Goal: Contribute content

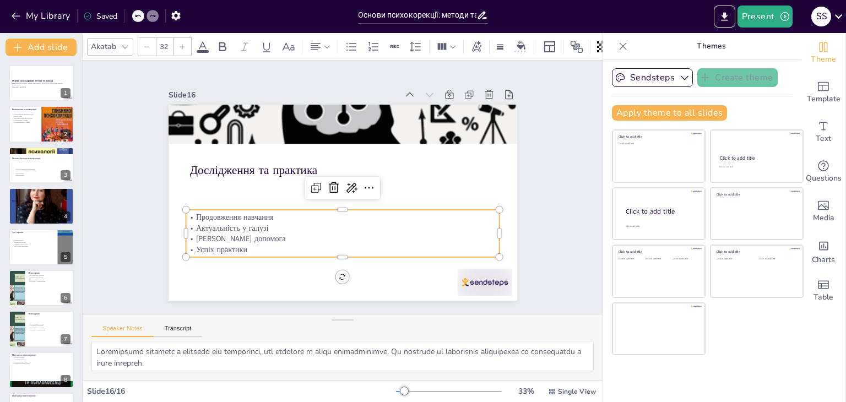
scroll to position [72, 0]
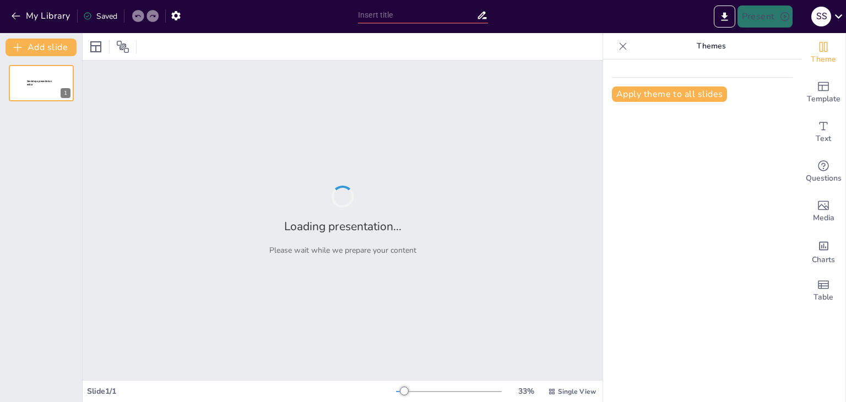
type input "Психотерапія та психологічне консультування: ключові відмінності"
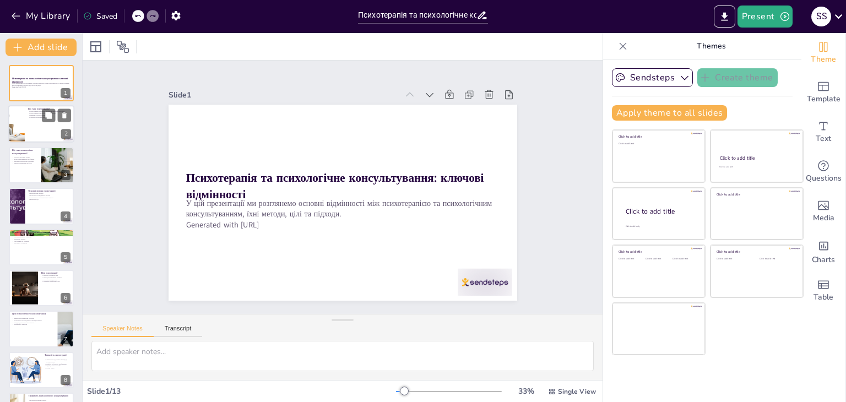
click at [45, 131] on div at bounding box center [41, 124] width 66 height 37
type textarea "Loremipsumdo sit am cons adipiscin elits doeiusmodt inci utlabore etdolore, ma …"
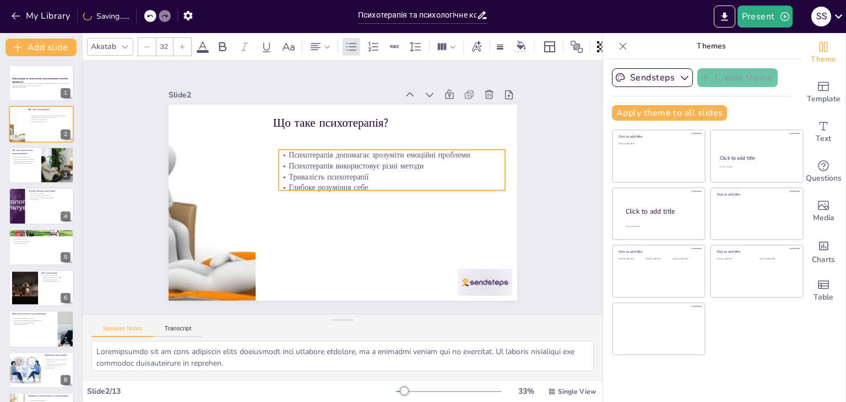
drag, startPoint x: 293, startPoint y: 163, endPoint x: 295, endPoint y: 137, distance: 26.6
click at [294, 171] on p "Тривалість психотерапії" at bounding box center [392, 182] width 226 height 34
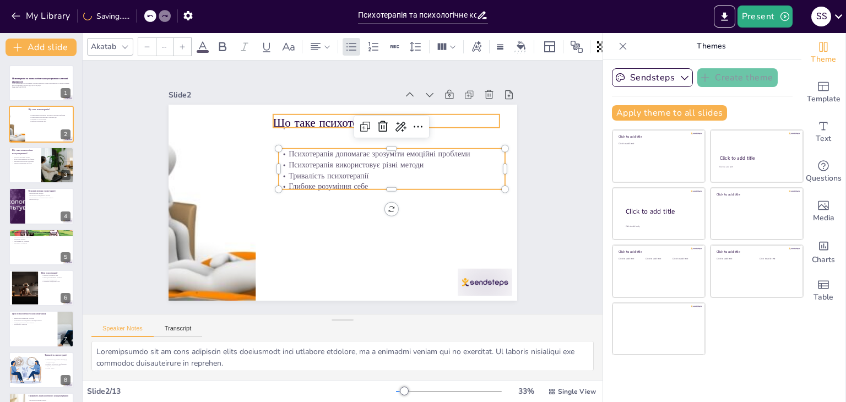
click at [295, 116] on p "Що таке психотерапія?" at bounding box center [392, 127] width 227 height 40
type input "48"
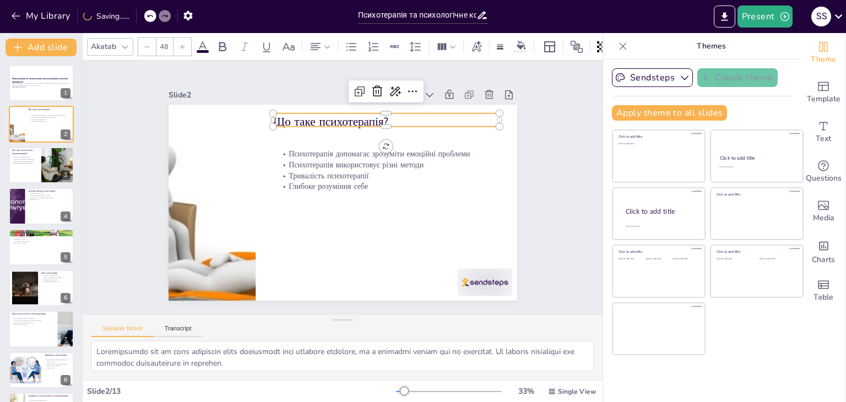
click at [295, 116] on p "Що таке психотерапія?" at bounding box center [386, 121] width 226 height 17
click at [405, 110] on div at bounding box center [394, 114] width 226 height 33
click at [405, 110] on p "Що таке психотерапія?" at bounding box center [392, 127] width 227 height 40
click at [401, 117] on p "Що таке психотерапія?" at bounding box center [392, 127] width 227 height 40
click at [401, 116] on p "Що таке психотерапія?" at bounding box center [392, 127] width 227 height 40
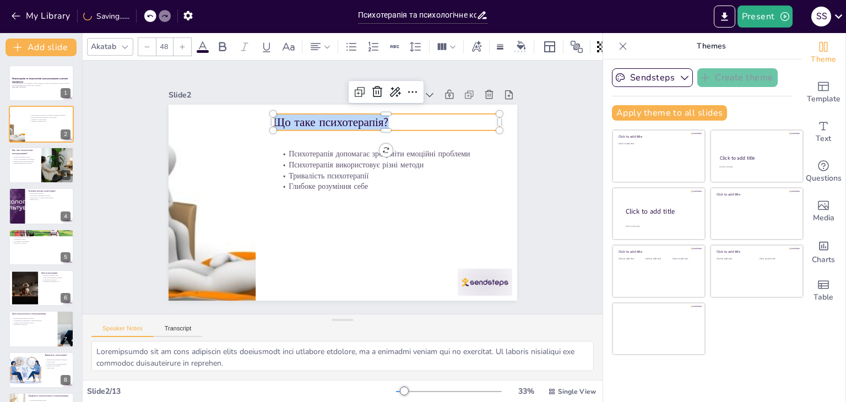
drag, startPoint x: 399, startPoint y: 116, endPoint x: 260, endPoint y: 118, distance: 138.8
click at [260, 118] on div "Психотерапія допомагає зрозуміти емоційні проблеми Психотерапія використовує рі…" at bounding box center [341, 202] width 367 height 231
drag, startPoint x: 275, startPoint y: 118, endPoint x: 245, endPoint y: 136, distance: 35.1
click at [245, 136] on div at bounding box center [211, 188] width 344 height 229
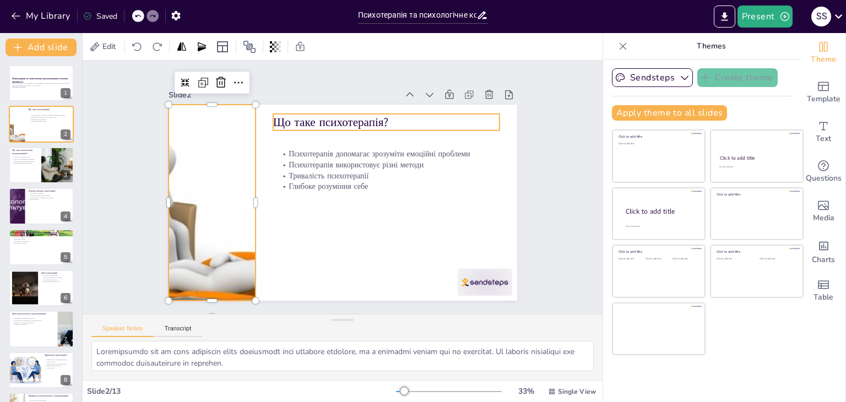
click at [305, 176] on p "Що таке психотерапія?" at bounding box center [277, 229] width 214 height 107
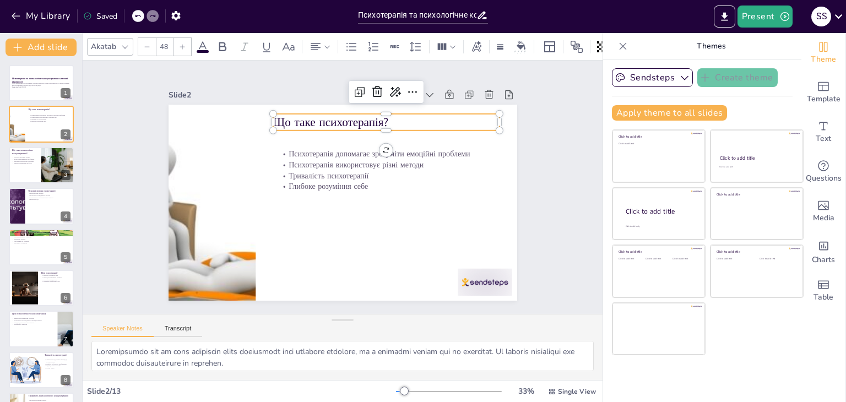
click at [305, 113] on p "Що таке психотерапія?" at bounding box center [392, 127] width 227 height 40
drag, startPoint x: 399, startPoint y: 118, endPoint x: 267, endPoint y: 120, distance: 131.7
click at [279, 120] on p "Що таке психотерапія?" at bounding box center [392, 127] width 227 height 40
copy p "Що таке психотерапія?"
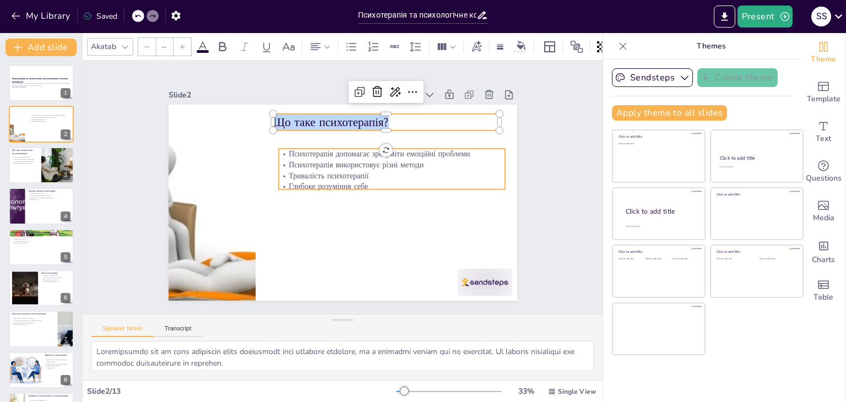
type input "32"
drag, startPoint x: 282, startPoint y: 175, endPoint x: 339, endPoint y: 190, distance: 59.3
click at [285, 175] on p "Тривалість психотерапії" at bounding box center [392, 181] width 226 height 35
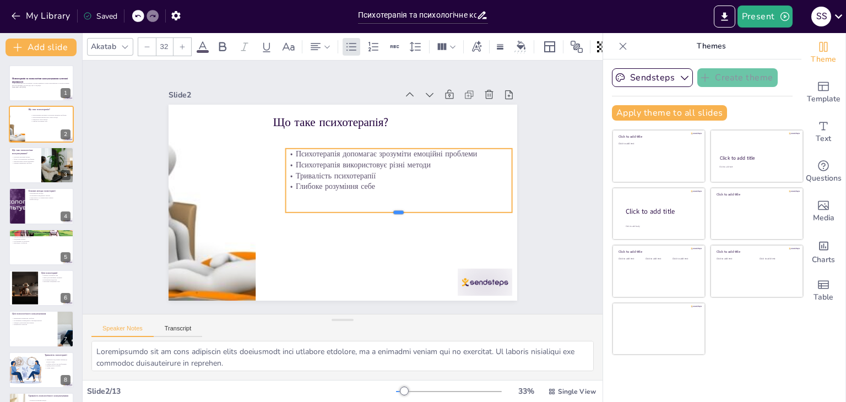
drag, startPoint x: 387, startPoint y: 187, endPoint x: 378, endPoint y: 199, distance: 14.5
click at [383, 218] on div at bounding box center [395, 222] width 226 height 33
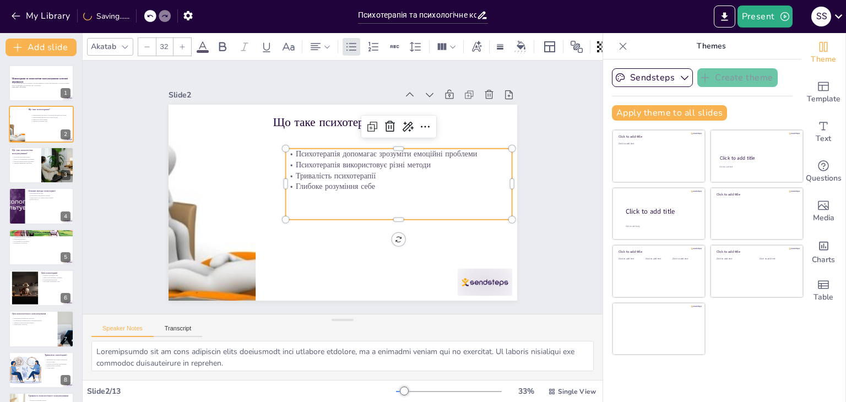
click at [375, 185] on p "Глибоке розуміння себе" at bounding box center [398, 192] width 226 height 35
click at [373, 184] on p "Глибоке розуміння себе" at bounding box center [398, 186] width 226 height 11
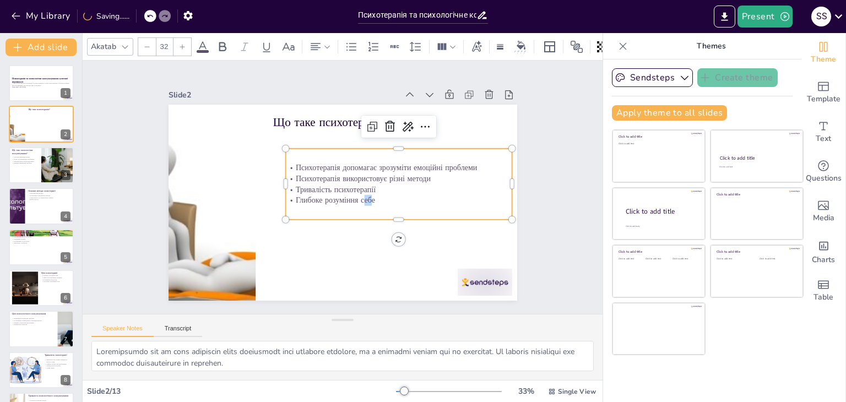
drag, startPoint x: 357, startPoint y: 197, endPoint x: 364, endPoint y: 197, distance: 6.6
click at [364, 197] on p "Глибоке розуміння себе" at bounding box center [397, 206] width 226 height 35
click at [388, 201] on p "Глибоке розуміння себе" at bounding box center [397, 206] width 226 height 35
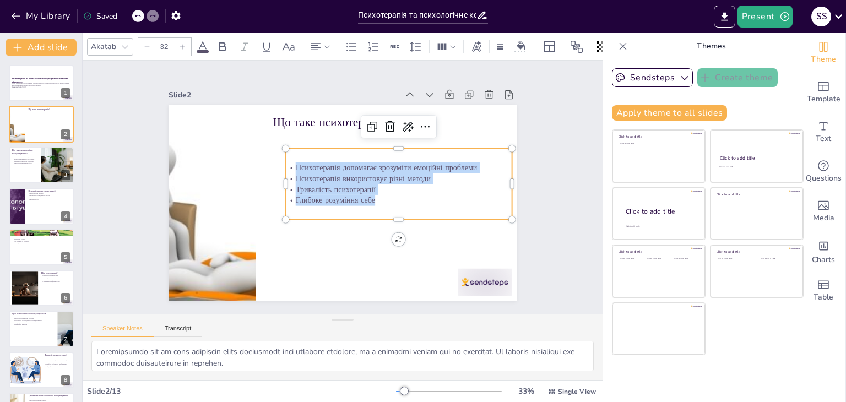
drag, startPoint x: 387, startPoint y: 201, endPoint x: 289, endPoint y: 161, distance: 105.8
click at [289, 161] on div "Психотерапія допомагає зрозуміти емоційні проблеми Психотерапія використовує рі…" at bounding box center [399, 189] width 230 height 67
copy div "Психотерапія допомагає зрозуміти емоційні проблеми Психотерапія використовує рі…"
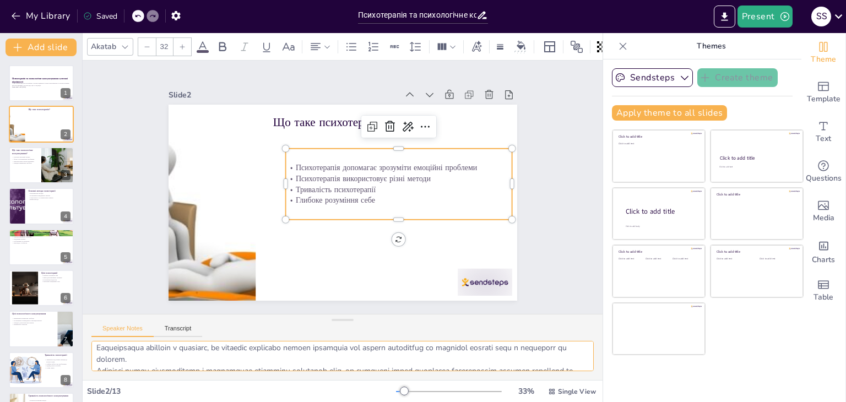
scroll to position [72, 0]
drag, startPoint x: 92, startPoint y: 350, endPoint x: 289, endPoint y: 391, distance: 200.7
click at [289, 391] on div "Akatab 32 Slide 1 Психотерапія та психологічне консультування: ключові відмінно…" at bounding box center [343, 217] width 520 height 369
drag, startPoint x: 30, startPoint y: 163, endPoint x: 93, endPoint y: 148, distance: 63.9
click at [29, 163] on p "Швидке вирішення проблем" at bounding box center [25, 163] width 26 height 2
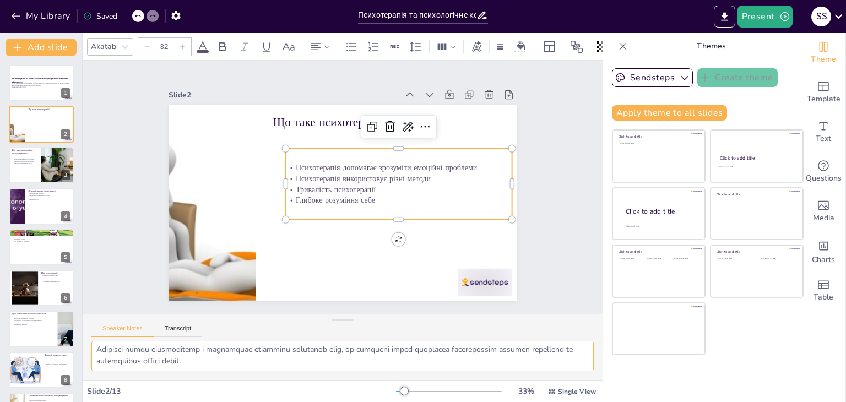
type textarea "Психологічне консультування є короткостроковим, що робить його доступнішим для …"
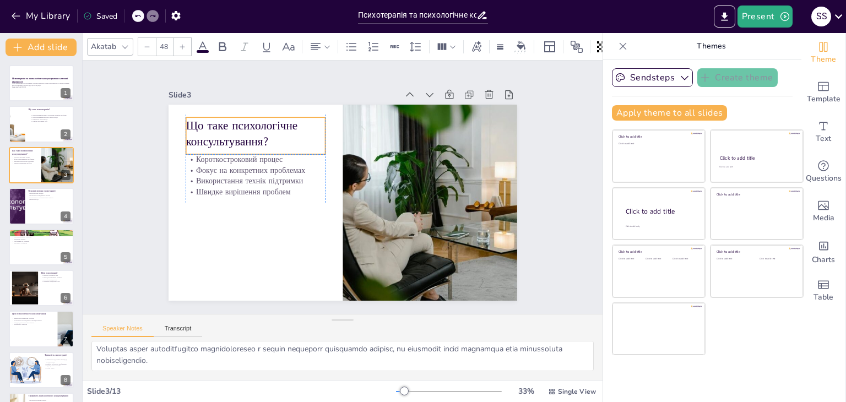
click at [222, 122] on p "Що таке психологічне консультування?" at bounding box center [255, 133] width 139 height 33
click at [267, 137] on p "Що таке психологічне консультування?" at bounding box center [268, 116] width 143 height 61
click at [267, 137] on p "Що таке психологічне консультування?" at bounding box center [262, 124] width 142 height 47
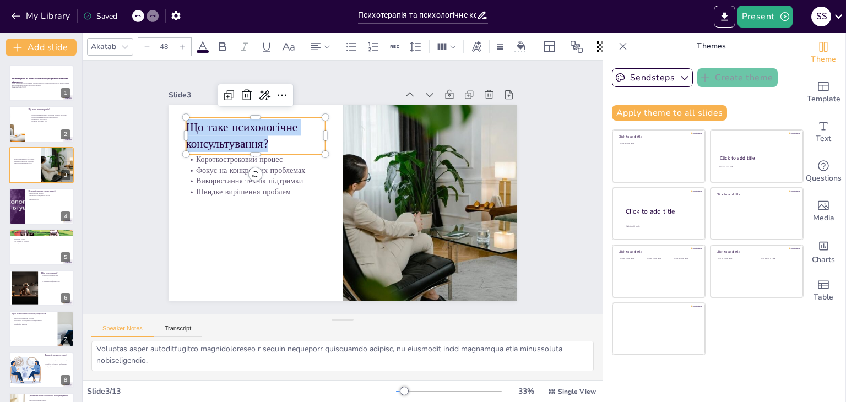
drag, startPoint x: 263, startPoint y: 137, endPoint x: 180, endPoint y: 122, distance: 85.1
click at [190, 122] on p "Що таке психологічне консультування?" at bounding box center [261, 127] width 142 height 47
drag, startPoint x: 178, startPoint y: 121, endPoint x: 171, endPoint y: 126, distance: 8.7
click at [203, 127] on p "Що таке психологічне консультування?" at bounding box center [262, 124] width 142 height 47
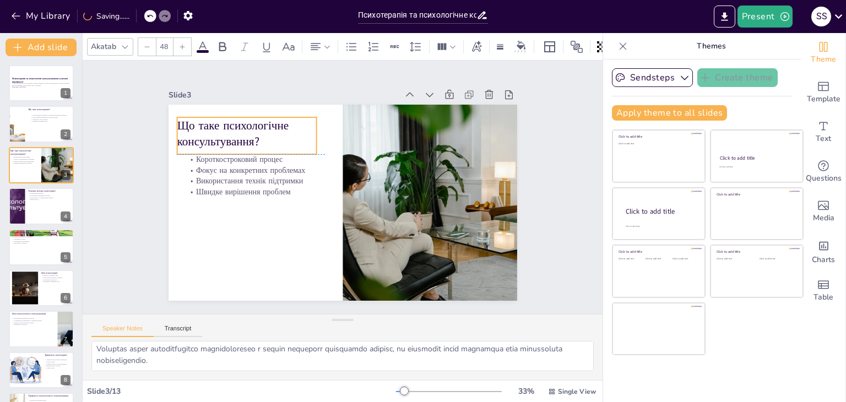
drag, startPoint x: 274, startPoint y: 136, endPoint x: 265, endPoint y: 136, distance: 8.8
click at [265, 136] on p "Що таке психологічне консультування?" at bounding box center [253, 123] width 142 height 47
click at [251, 140] on p "Що таке психологічне консультування?" at bounding box center [253, 123] width 142 height 47
click at [251, 140] on p "Що таке психологічне консультування?" at bounding box center [252, 123] width 142 height 47
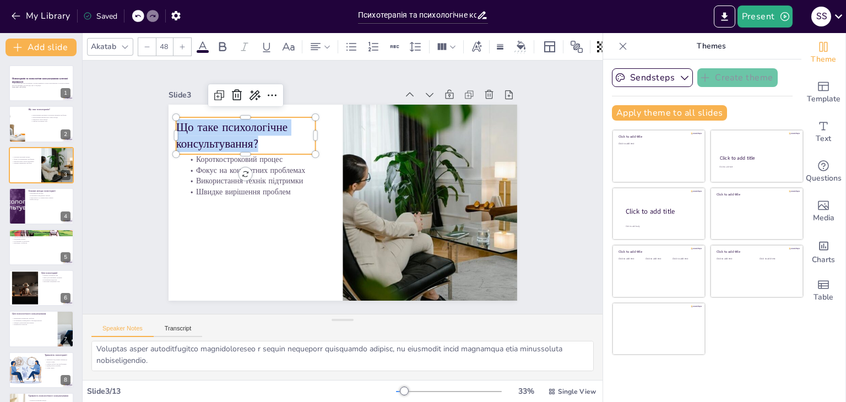
drag, startPoint x: 251, startPoint y: 140, endPoint x: 237, endPoint y: 140, distance: 13.8
click at [237, 140] on p "Що таке психологічне консультування?" at bounding box center [245, 136] width 139 height 33
type input "32"
click at [209, 171] on p "Фокус на конкретних проблемах" at bounding box center [255, 170] width 139 height 11
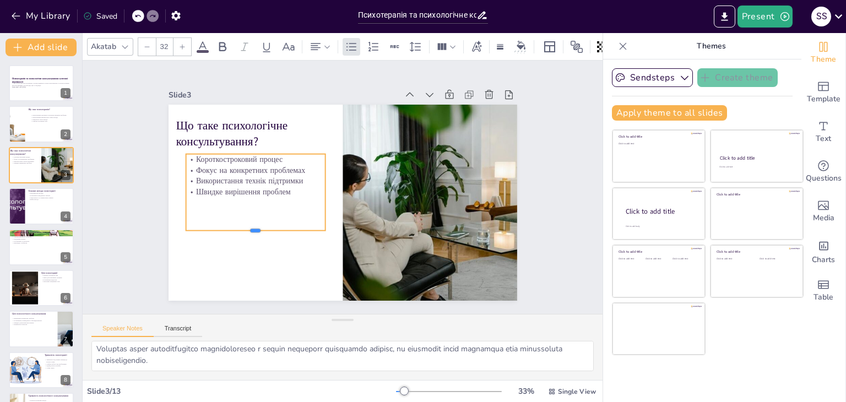
drag, startPoint x: 247, startPoint y: 199, endPoint x: 290, endPoint y: 185, distance: 45.5
click at [255, 228] on div at bounding box center [250, 225] width 139 height 23
click at [286, 192] on p "Швидке вирішення проблем" at bounding box center [256, 182] width 140 height 25
click at [285, 189] on p "Швидке вирішення проблем" at bounding box center [256, 174] width 139 height 40
click at [285, 189] on p "Швидке вирішення проблем" at bounding box center [256, 182] width 140 height 25
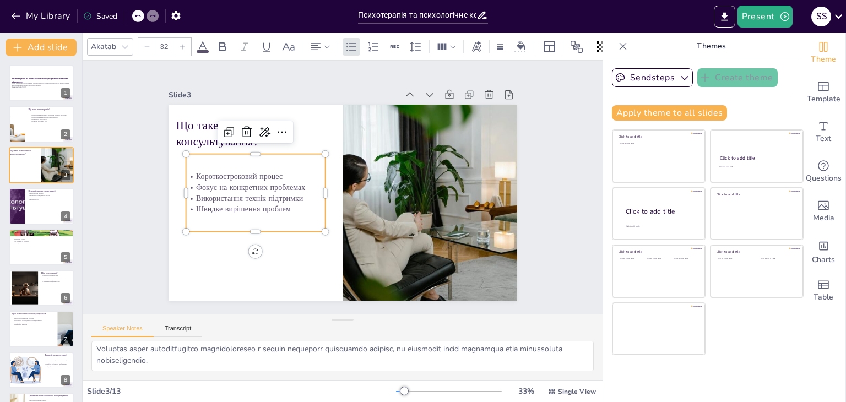
drag, startPoint x: 284, startPoint y: 210, endPoint x: 275, endPoint y: 207, distance: 9.9
click at [275, 207] on div "Короткостроковий процес Фокус на конкретних проблемах Використання технік підтр…" at bounding box center [255, 184] width 147 height 92
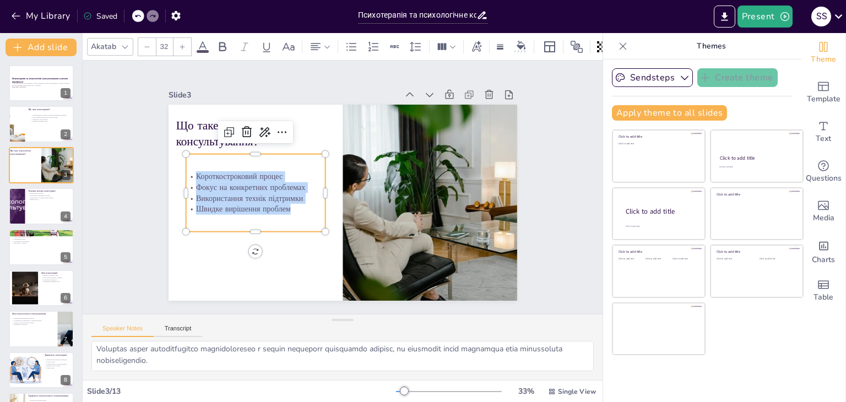
drag, startPoint x: 284, startPoint y: 205, endPoint x: 187, endPoint y: 169, distance: 103.2
click at [187, 169] on div "Короткостроковий процес Фокус на конкретних проблемах Використання технік підтр…" at bounding box center [255, 184] width 143 height 58
copy div "Короткостроковий процес Фокус на конкретних проблемах Використання технік підтр…"
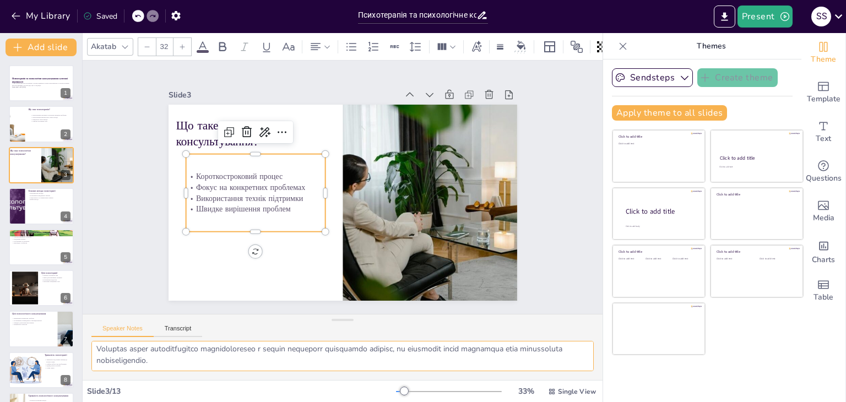
drag, startPoint x: 94, startPoint y: 353, endPoint x: 217, endPoint y: 358, distance: 122.9
click at [217, 358] on textarea at bounding box center [342, 356] width 502 height 30
click at [37, 201] on div at bounding box center [41, 205] width 66 height 37
type textarea "Психотерапія пропонує різноманітні методи, що дозволяє кожному клієнту знайти п…"
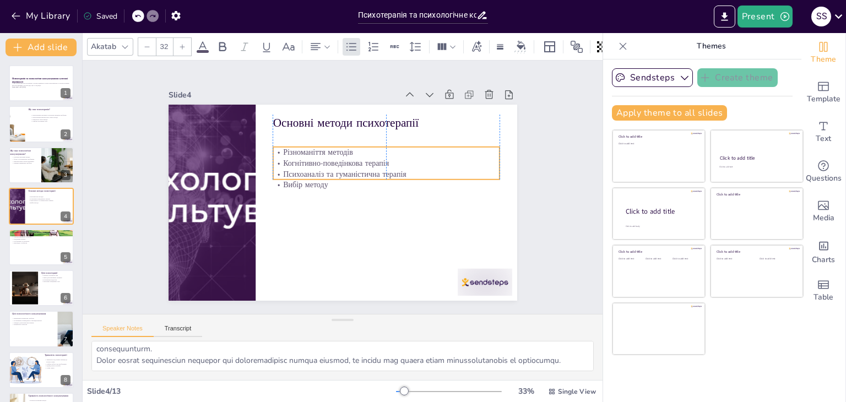
drag, startPoint x: 329, startPoint y: 156, endPoint x: 328, endPoint y: 179, distance: 23.1
click at [328, 181] on p "Психоаналіз та гуманістична терапія" at bounding box center [387, 178] width 226 height 35
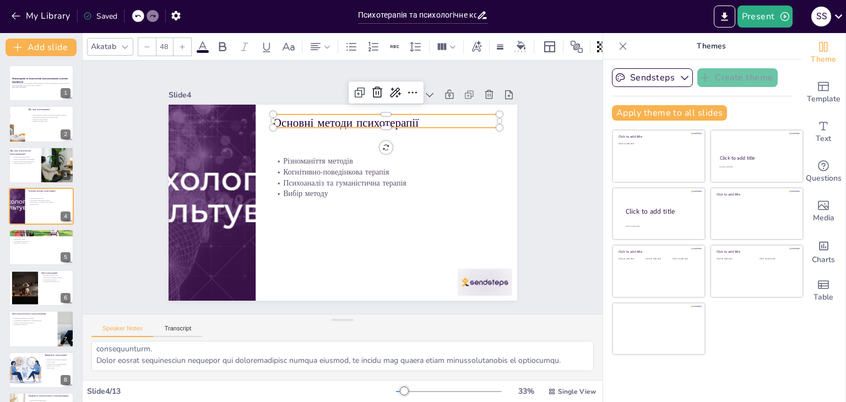
click at [337, 117] on p "Основні методи психотерапії" at bounding box center [392, 127] width 227 height 40
click at [419, 117] on p "Основні методи психотерапії" at bounding box center [392, 127] width 227 height 40
drag, startPoint x: 418, startPoint y: 117, endPoint x: 269, endPoint y: 122, distance: 149.4
click at [269, 122] on div "Різноманіття методів Когнітивно-поведінкова терапія Психоаналіз та гуманістична…" at bounding box center [341, 202] width 367 height 231
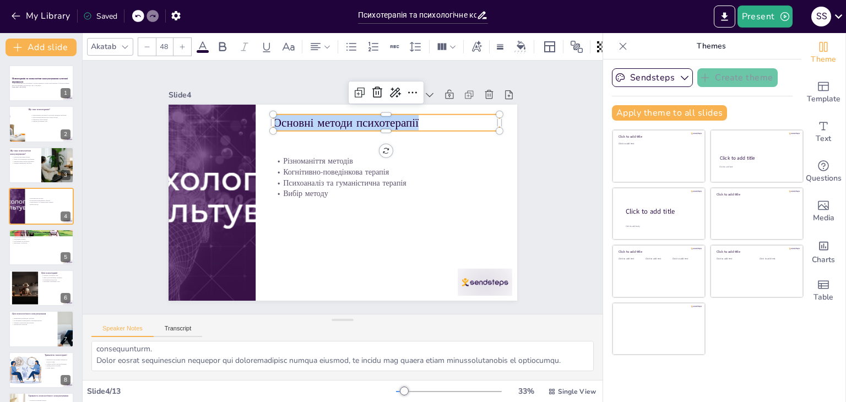
copy p "Основні методи психотерапії"
type input "32"
click at [301, 165] on p "Когнітивно-поведінкова терапія" at bounding box center [387, 176] width 226 height 35
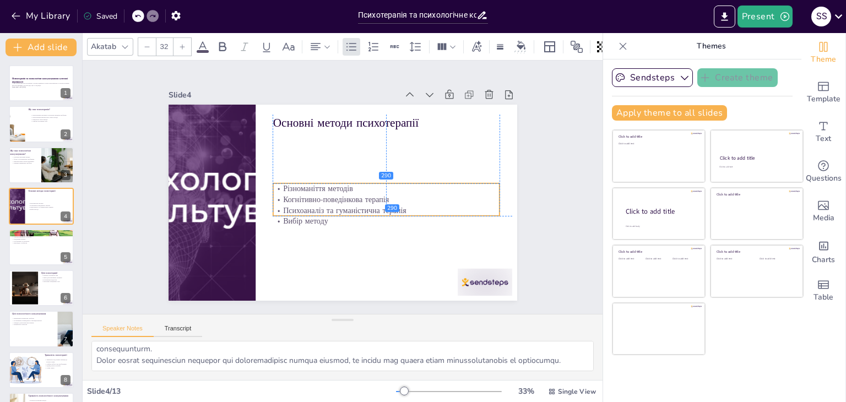
drag, startPoint x: 377, startPoint y: 185, endPoint x: 377, endPoint y: 205, distance: 20.4
click at [377, 205] on p "Психоаналіз та гуманістична терапія" at bounding box center [383, 215] width 226 height 35
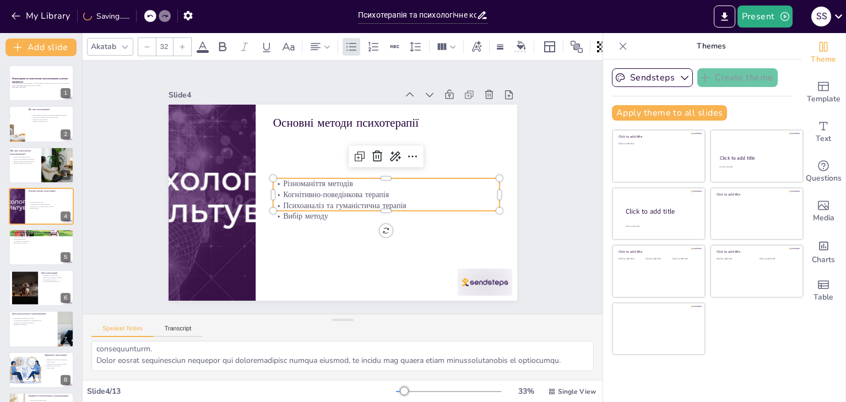
click at [377, 205] on p "Психоаналіз та гуманістична терапія" at bounding box center [384, 210] width 226 height 35
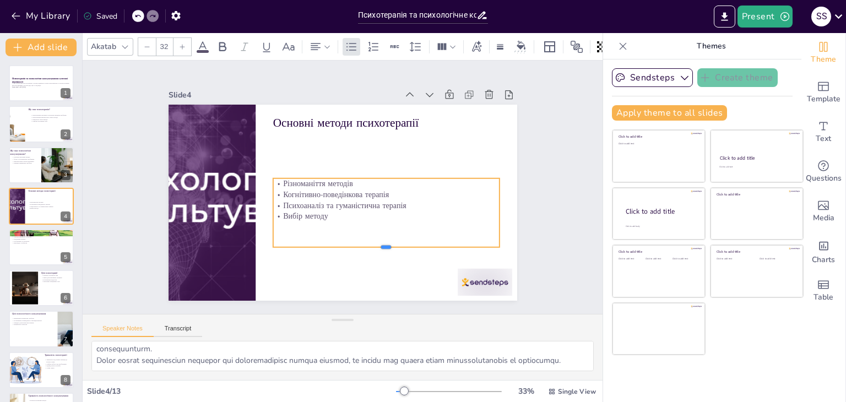
drag, startPoint x: 377, startPoint y: 209, endPoint x: 315, endPoint y: 211, distance: 62.3
click at [377, 246] on div at bounding box center [379, 256] width 226 height 33
click at [322, 211] on p "Вибір методу" at bounding box center [386, 216] width 226 height 11
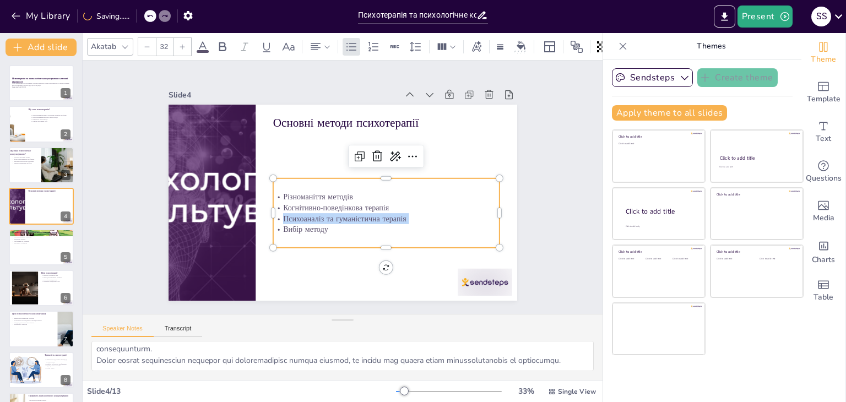
click at [322, 211] on p "Психоаналіз та гуманістична терапія" at bounding box center [382, 222] width 226 height 35
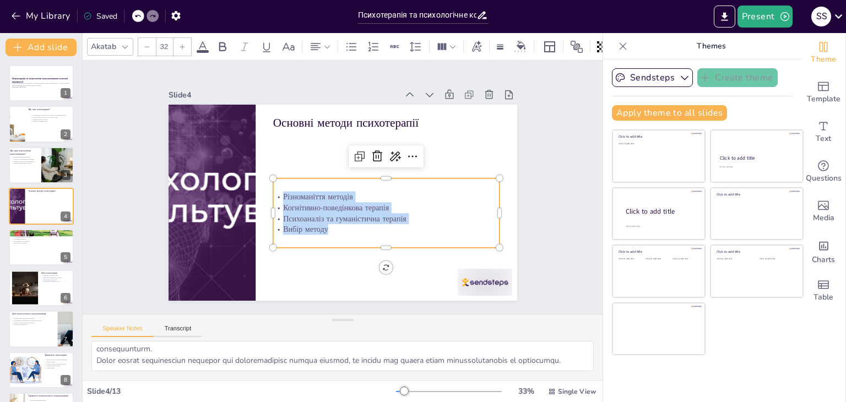
drag, startPoint x: 274, startPoint y: 188, endPoint x: 304, endPoint y: 213, distance: 38.7
click at [319, 229] on div "Різноманіття методів Когнітивно-поведінкова терапія Психоаналіз та гуманістична…" at bounding box center [379, 221] width 231 height 89
copy div "Різноманіття методів Когнітивно-поведінкова терапія Психоаналіз та гуманістична…"
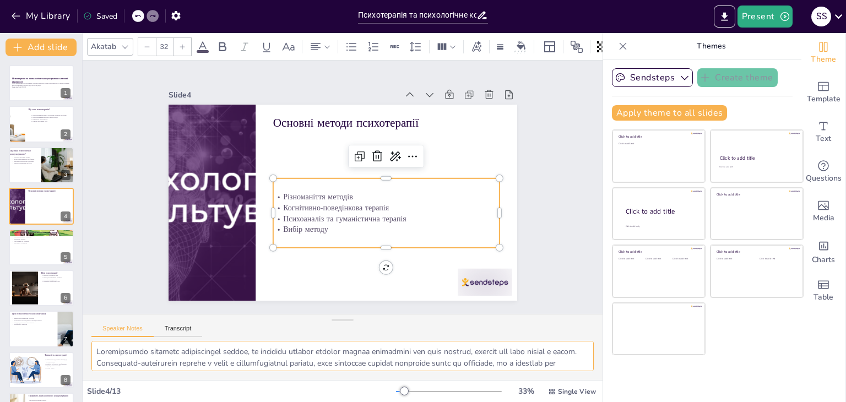
click at [101, 349] on textarea at bounding box center [342, 356] width 502 height 30
drag, startPoint x: 93, startPoint y: 346, endPoint x: 193, endPoint y: 383, distance: 106.6
click at [193, 383] on div "Akatab 32 Slide 1 Психотерапія та психологічне консультування: ключові відмінно…" at bounding box center [343, 217] width 520 height 369
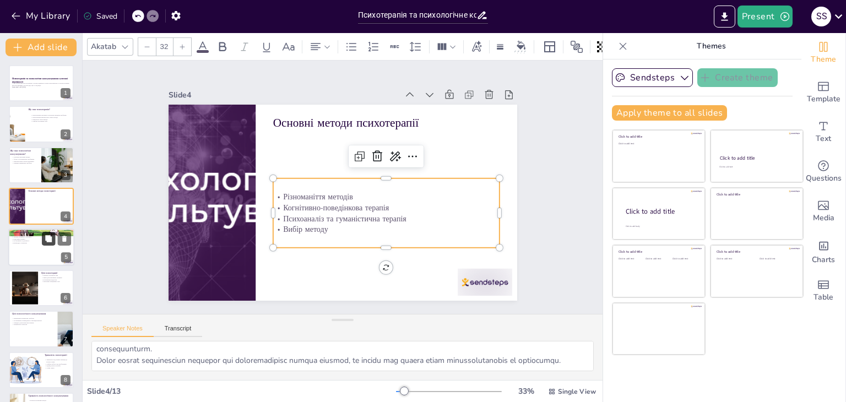
click at [48, 243] on button at bounding box center [48, 238] width 13 height 13
type textarea "Активне слухання є ключовою технікою в психологічному консультуванні, оскільки …"
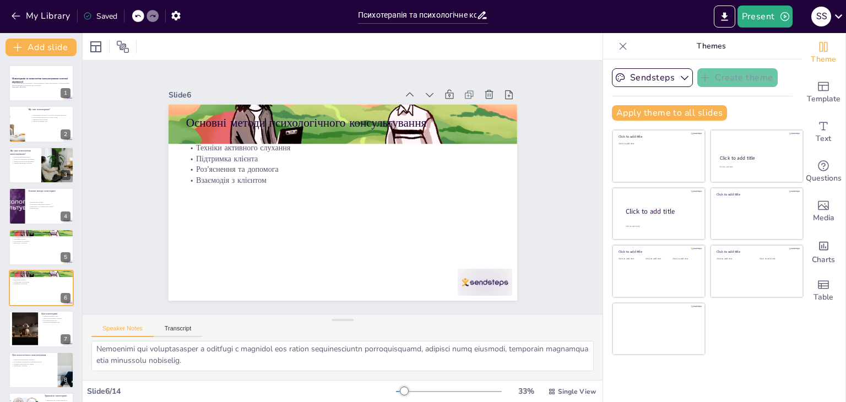
scroll to position [59, 0]
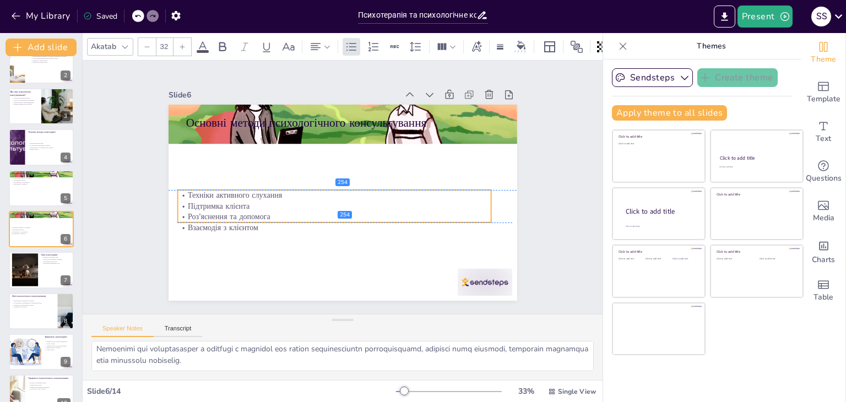
drag, startPoint x: 255, startPoint y: 166, endPoint x: 242, endPoint y: 164, distance: 12.9
click at [247, 220] on p "Роз’яснення та допомога" at bounding box center [331, 216] width 313 height 44
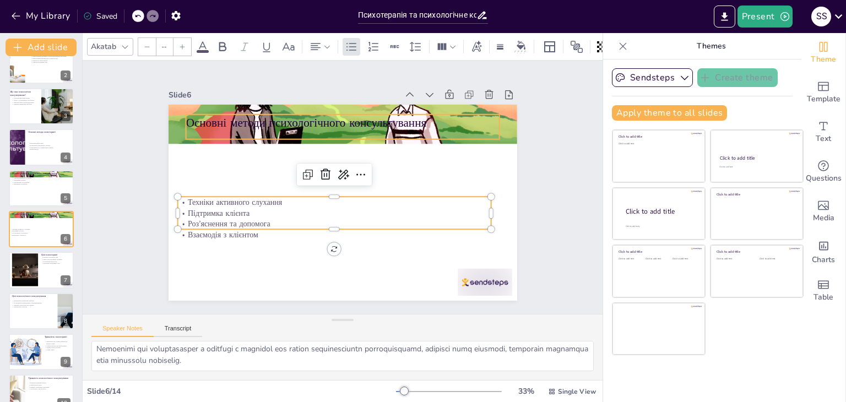
type input "48"
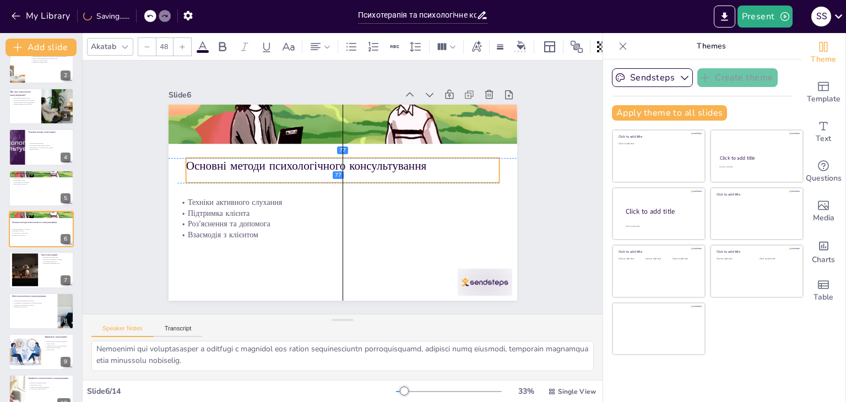
drag, startPoint x: 240, startPoint y: 119, endPoint x: 240, endPoint y: 161, distance: 41.9
click at [240, 161] on p "Основні методи психологічного консультування" at bounding box center [347, 166] width 310 height 81
click at [436, 167] on p "Основні методи психологічного консультування" at bounding box center [345, 166] width 314 height 49
click at [436, 166] on p "Основні методи психологічного консультування" at bounding box center [345, 166] width 314 height 49
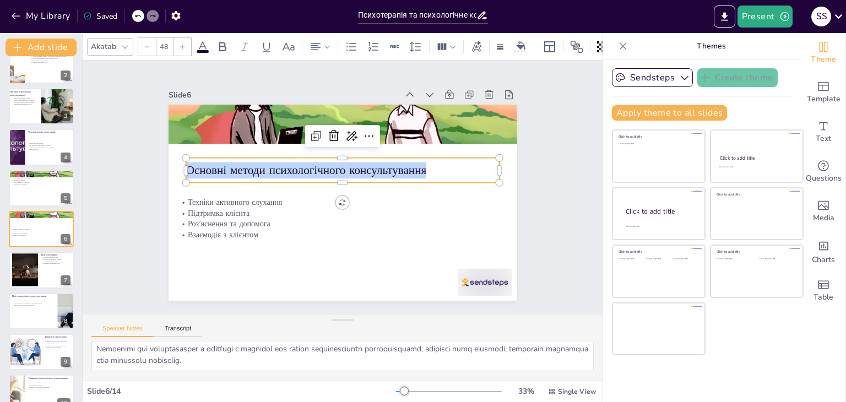
drag, startPoint x: 420, startPoint y: 168, endPoint x: 181, endPoint y: 161, distance: 239.2
click at [191, 161] on p "Основні методи психологічного консультування" at bounding box center [346, 171] width 310 height 82
copy p "Основні методи психологічного консультування"
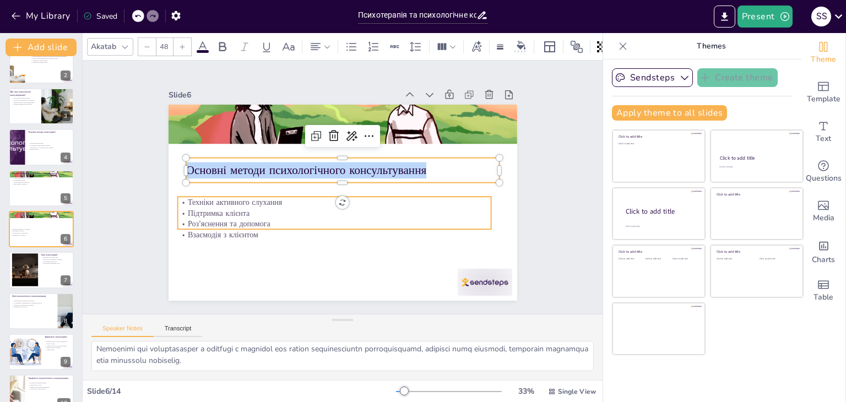
click at [198, 190] on div at bounding box center [341, 202] width 367 height 231
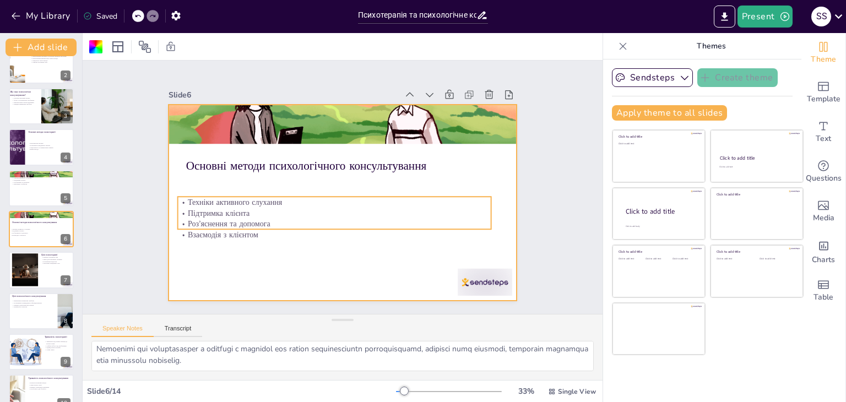
click at [244, 219] on p "Роз’яснення та допомога" at bounding box center [330, 223] width 313 height 44
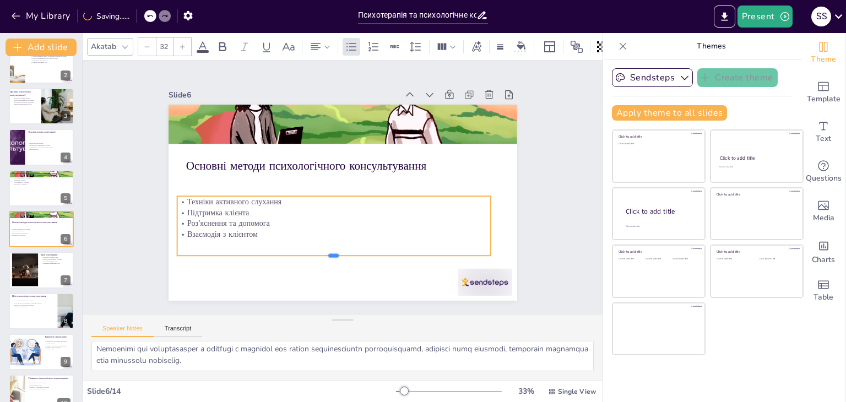
drag, startPoint x: 324, startPoint y: 228, endPoint x: 324, endPoint y: 255, distance: 27.0
click at [324, 255] on div at bounding box center [326, 259] width 313 height 42
click at [247, 230] on p "Взаємодія з клієнтом" at bounding box center [315, 227] width 291 height 138
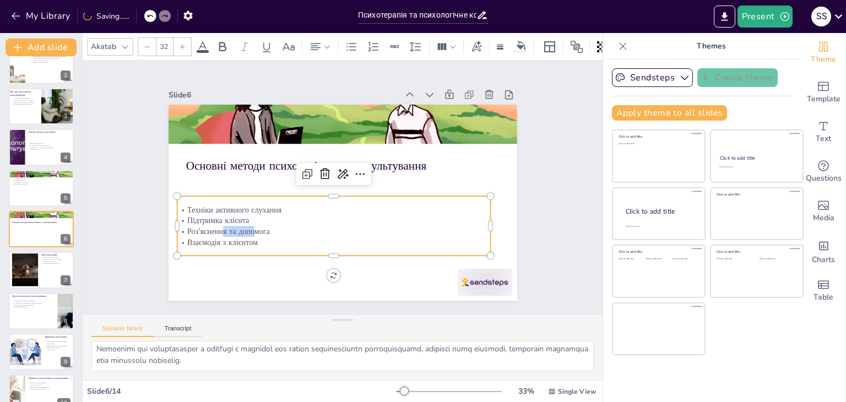
drag, startPoint x: 247, startPoint y: 230, endPoint x: 207, endPoint y: 228, distance: 40.3
click at [215, 230] on p "Роз’яснення та допомога" at bounding box center [324, 229] width 309 height 76
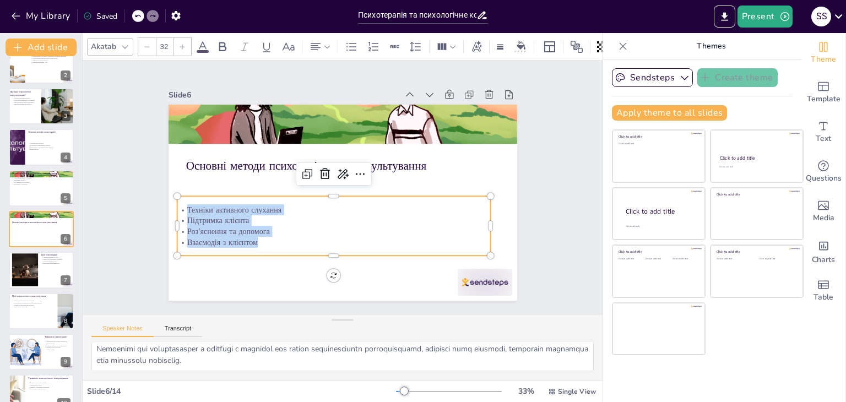
drag, startPoint x: 179, startPoint y: 205, endPoint x: 257, endPoint y: 239, distance: 84.4
click at [256, 239] on div "Техніки активного слухання Підтримка клієнта Роз’яснення та допомога Взаємодія …" at bounding box center [319, 219] width 304 height 167
copy div "Техніки активного слухання Підтримка клієнта Роз’яснення та допомога Взаємодія …"
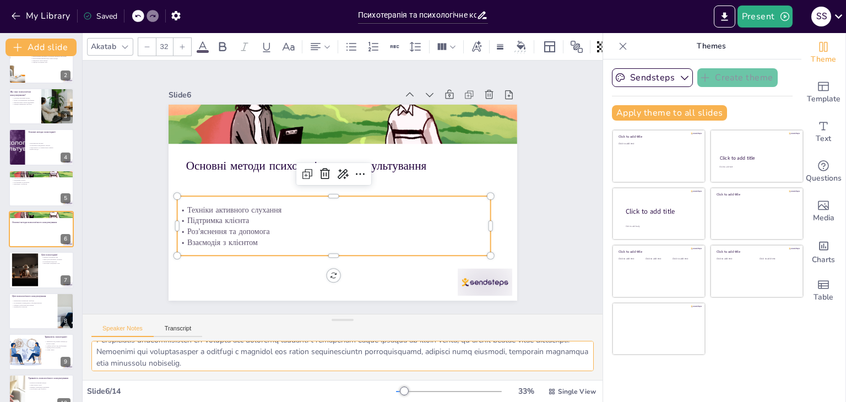
scroll to position [60, 0]
drag, startPoint x: 96, startPoint y: 345, endPoint x: 335, endPoint y: 364, distance: 239.8
click at [335, 364] on textarea at bounding box center [342, 356] width 502 height 30
click at [63, 264] on icon at bounding box center [65, 262] width 8 height 8
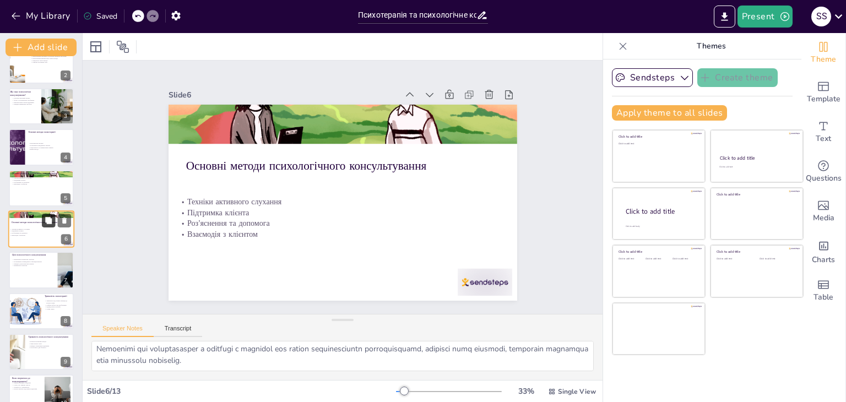
click at [47, 226] on button at bounding box center [48, 220] width 13 height 13
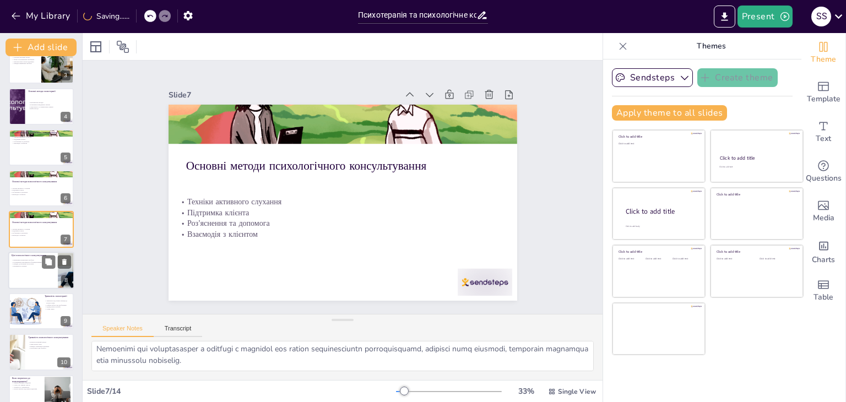
click at [38, 273] on div at bounding box center [41, 270] width 66 height 37
type textarea "Основною метою психологічного консультування є вирішення конкретних проблем, що…"
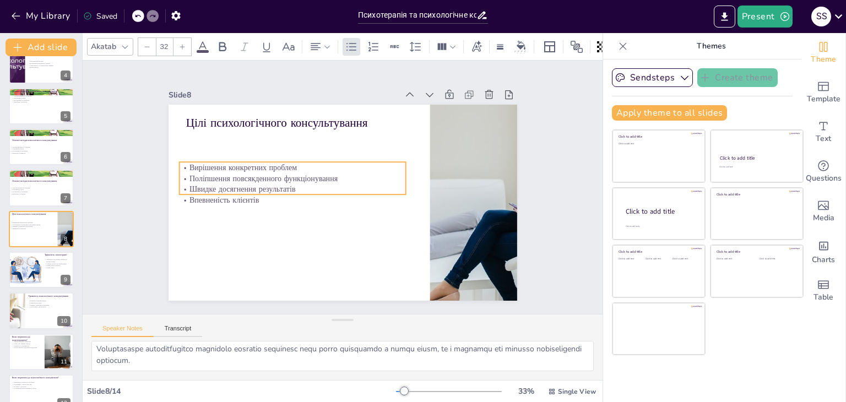
drag, startPoint x: 209, startPoint y: 155, endPoint x: 203, endPoint y: 175, distance: 20.9
click at [203, 175] on p "Поліпшення повсякденного функціонування" at bounding box center [294, 173] width 226 height 35
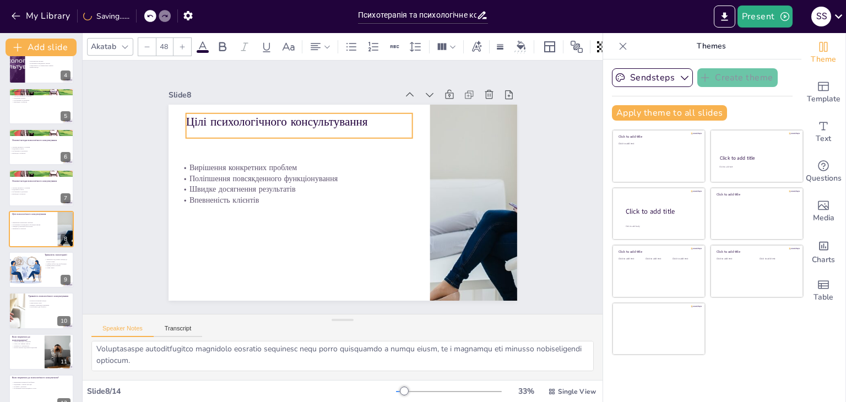
click at [203, 120] on p "Цілі психологічного консультування" at bounding box center [306, 118] width 227 height 40
click at [362, 117] on p "Цілі психологічного консультування" at bounding box center [313, 114] width 225 height 63
click at [362, 117] on p "Цілі психологічного консультування" at bounding box center [306, 118] width 227 height 40
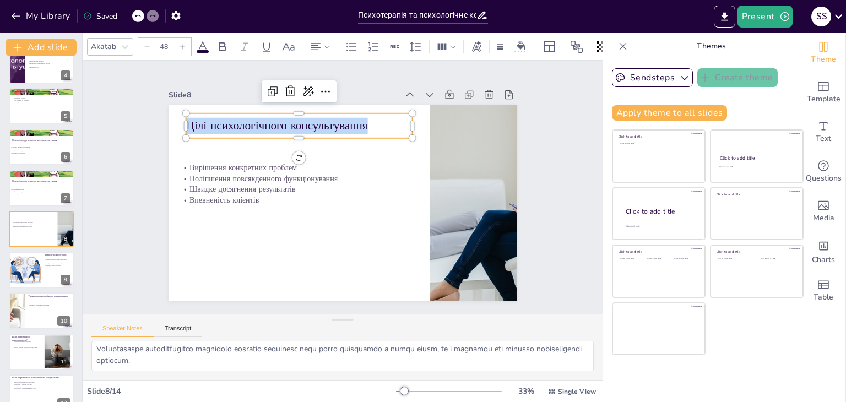
drag, startPoint x: 356, startPoint y: 117, endPoint x: 178, endPoint y: 117, distance: 177.9
click at [192, 117] on p "Цілі психологічного консультування" at bounding box center [305, 121] width 227 height 40
copy p "Цілі психологічного консультування"
type input "32"
click at [216, 181] on p "Швидке досягнення результатів" at bounding box center [293, 179] width 224 height 58
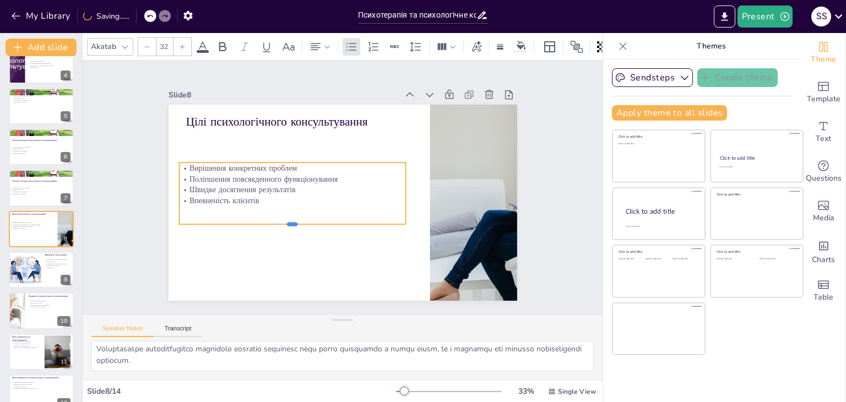
drag, startPoint x: 285, startPoint y: 191, endPoint x: 286, endPoint y: 220, distance: 29.2
click at [286, 220] on div at bounding box center [288, 223] width 226 height 33
click at [258, 197] on p "Впевненість клієнтів" at bounding box center [292, 200] width 226 height 11
click at [258, 197] on p "Впевненість клієнтів" at bounding box center [291, 195] width 226 height 34
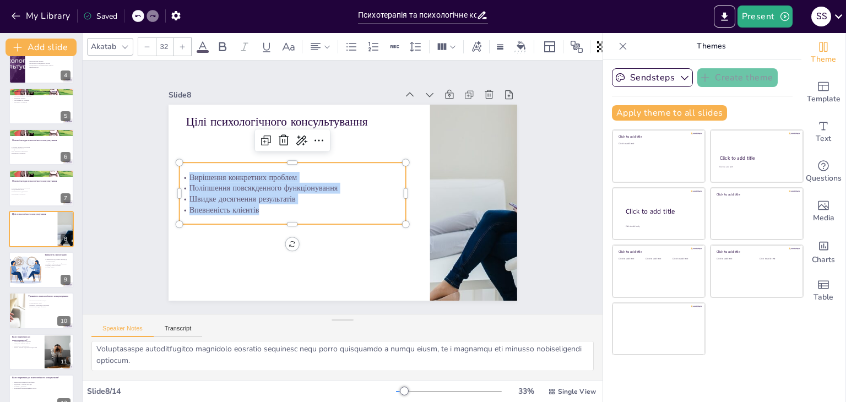
drag, startPoint x: 253, startPoint y: 208, endPoint x: 177, endPoint y: 177, distance: 81.5
click at [177, 177] on div "Вирішення конкретних проблем Поліпшення повсякденного функціонування Швидке дос…" at bounding box center [292, 188] width 230 height 67
copy div "Вирішення конкретних проблем Поліпшення повсякденного функціонування Швидке дос…"
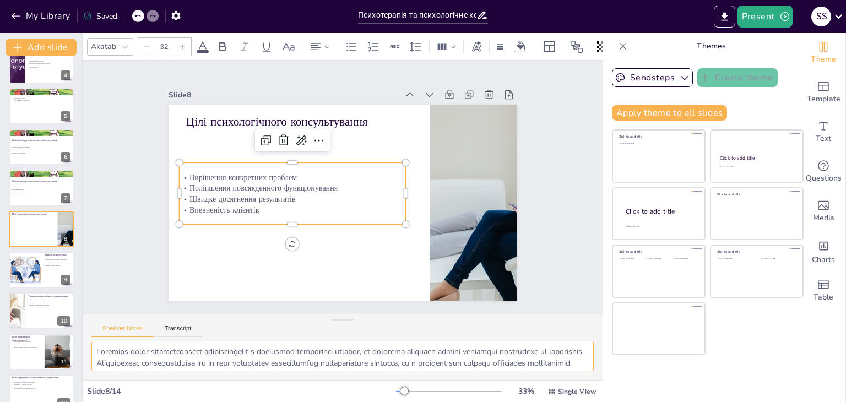
scroll to position [72, 0]
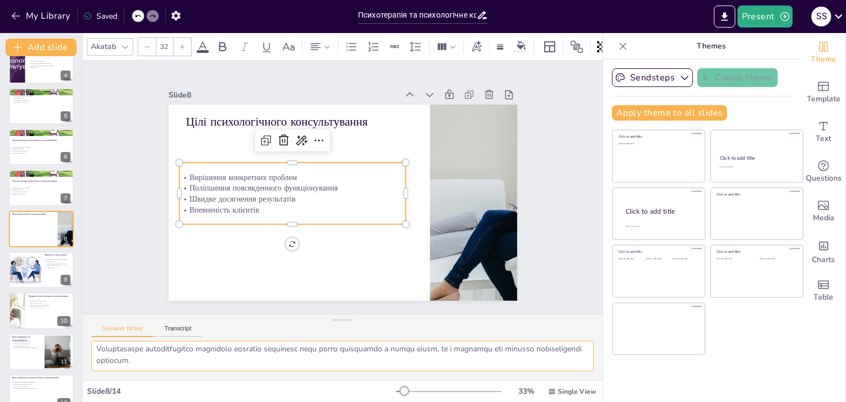
drag, startPoint x: 95, startPoint y: 349, endPoint x: 271, endPoint y: 386, distance: 180.2
click at [329, 396] on div "Akatab 32 Slide 1 Психотерапія та психологічне консультування: ключові відмінно…" at bounding box center [343, 217] width 520 height 369
click at [26, 272] on div at bounding box center [25, 269] width 56 height 37
type textarea "Тривалість психотерапії може бути значною, що дозволяє пацієнтам глибше дослідж…"
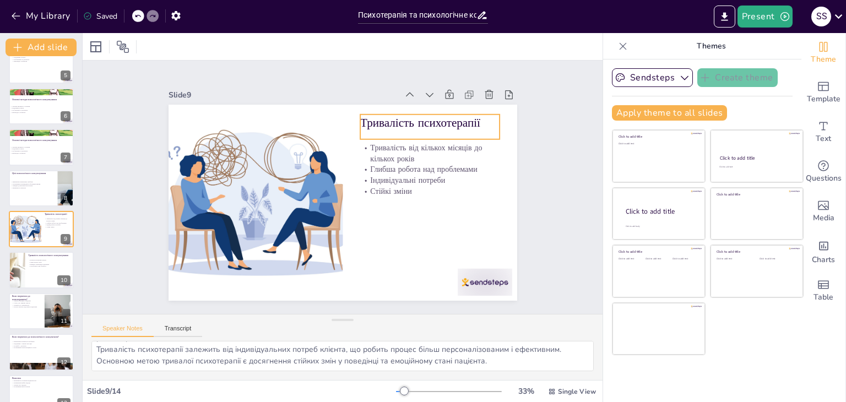
click at [393, 124] on p "Тривалість психотерапії" at bounding box center [436, 132] width 140 height 31
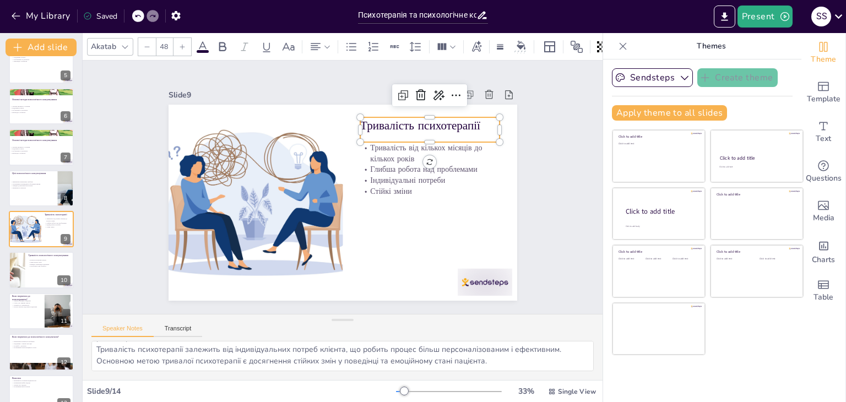
click at [475, 121] on p "Тривалість психотерапії" at bounding box center [436, 135] width 140 height 31
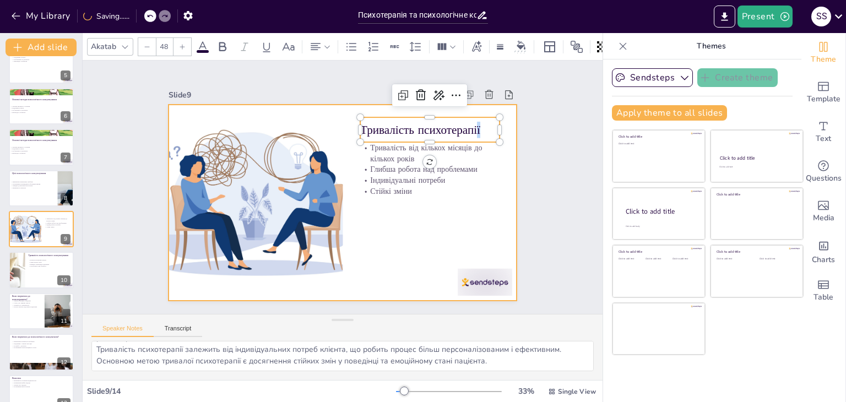
drag, startPoint x: 468, startPoint y: 123, endPoint x: 373, endPoint y: 126, distance: 94.2
click at [339, 126] on div "Тривалість від кількох місяців до кількох років Глибша робота над проблемами Ін…" at bounding box center [341, 202] width 367 height 231
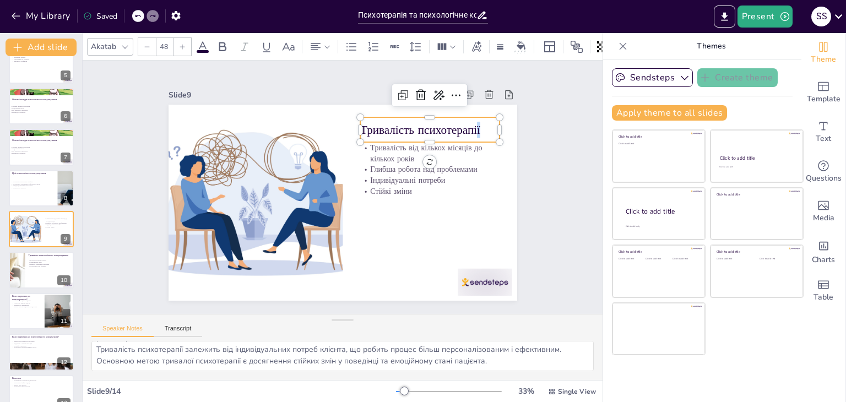
click at [486, 124] on p "Тривалість психотерапії" at bounding box center [435, 139] width 140 height 31
drag, startPoint x: 487, startPoint y: 123, endPoint x: 388, endPoint y: 124, distance: 99.2
click at [388, 124] on p "Тривалість психотерапії" at bounding box center [435, 139] width 140 height 31
copy p "Тривалість психотерапії"
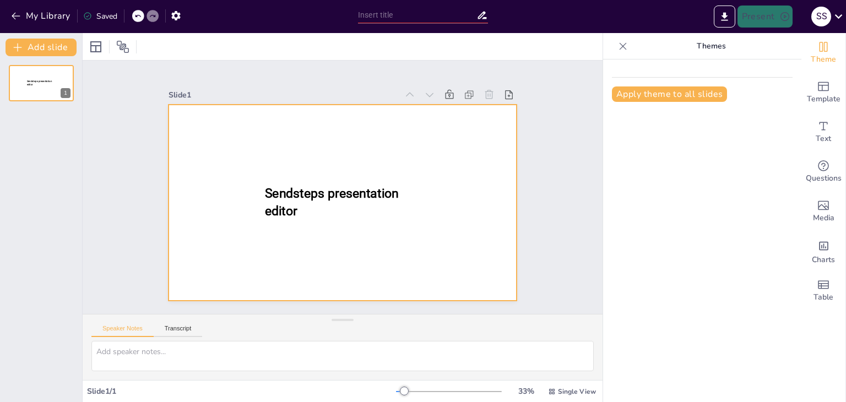
type input "Психотерапія та психологічне консультування: ключові відмінності"
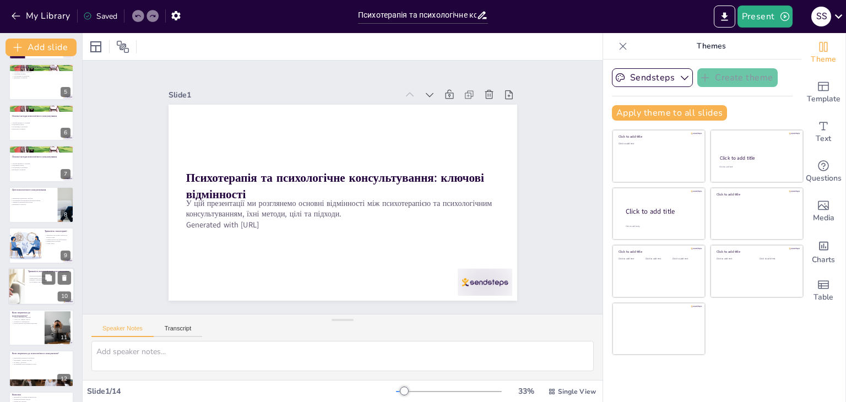
click at [31, 254] on div at bounding box center [25, 246] width 55 height 36
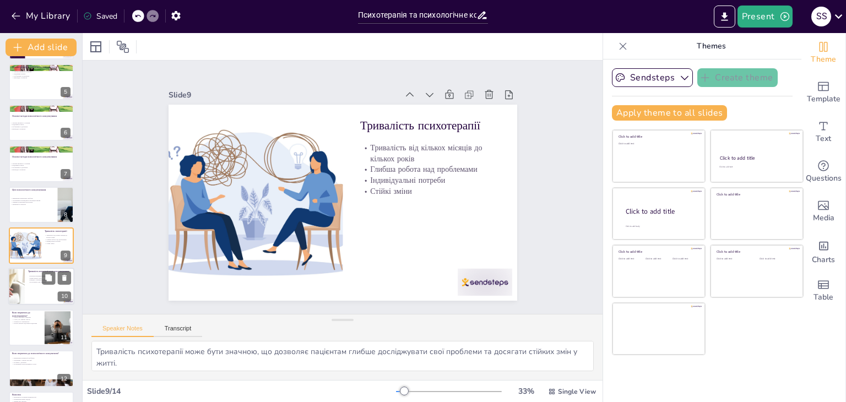
scroll to position [182, 0]
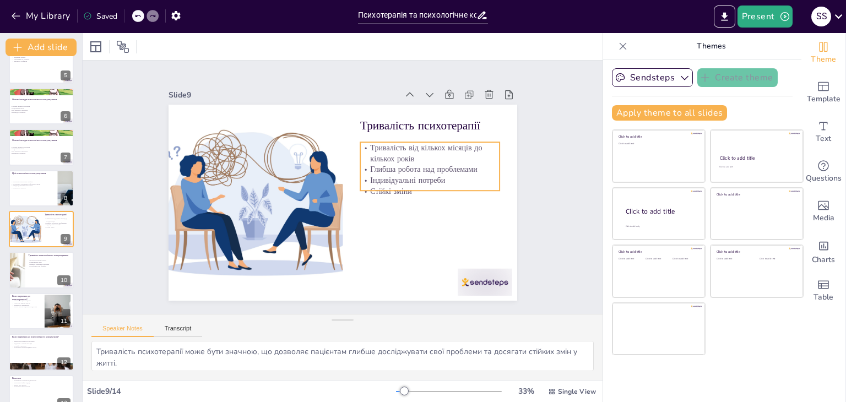
click at [437, 186] on p "Стійкі зміни" at bounding box center [429, 191] width 139 height 11
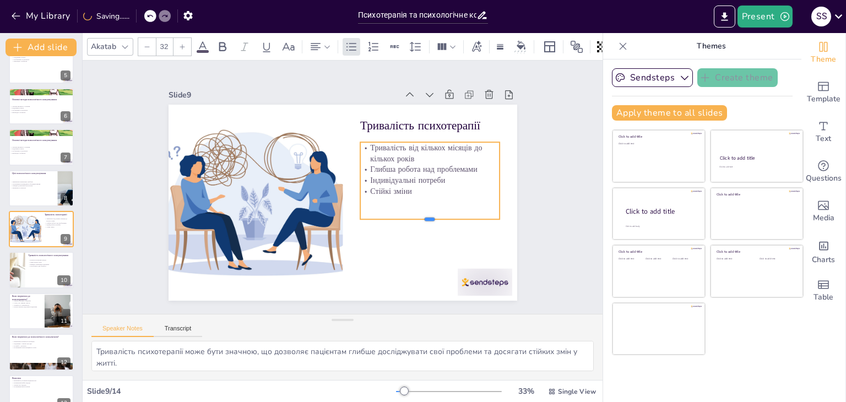
drag, startPoint x: 424, startPoint y: 216, endPoint x: 420, endPoint y: 189, distance: 27.3
click at [424, 220] on div at bounding box center [429, 224] width 139 height 9
click at [419, 187] on p "Стійкі зміни" at bounding box center [429, 191] width 139 height 11
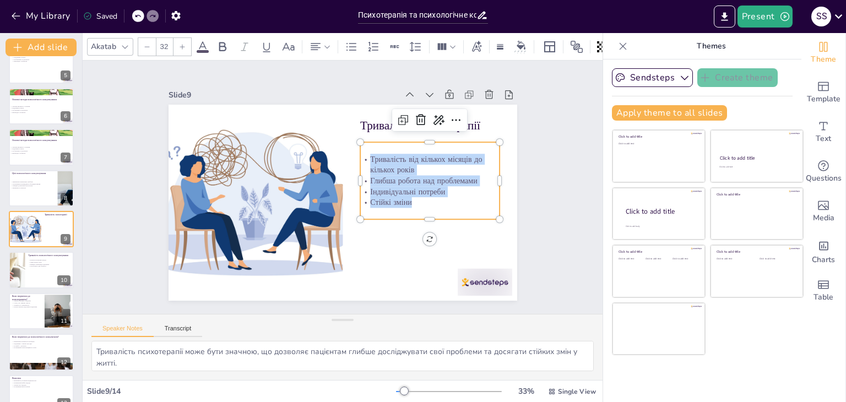
drag, startPoint x: 385, startPoint y: 196, endPoint x: 363, endPoint y: 156, distance: 45.9
click at [363, 156] on div "Тривалість від кількох місяців до кількох років Глибша робота над проблемами Ін…" at bounding box center [429, 181] width 139 height 54
copy div "Тривалість від кількох місяців до кількох років Глибша робота над проблемами Ін…"
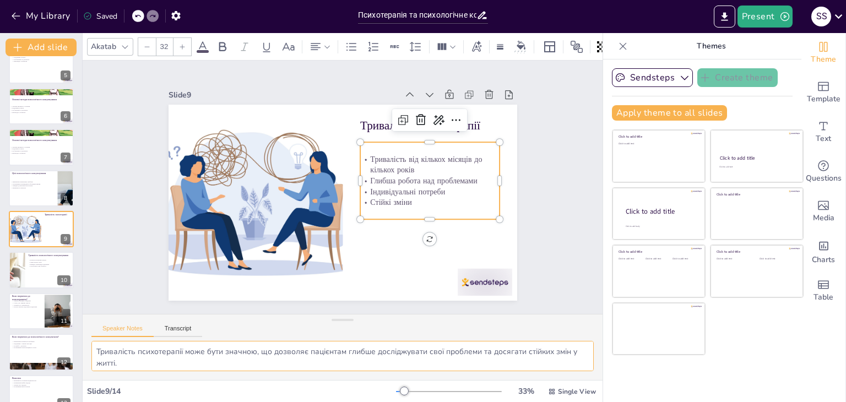
scroll to position [48, 0]
drag, startPoint x: 97, startPoint y: 349, endPoint x: 502, endPoint y: 372, distance: 405.6
click at [502, 372] on div "Тривалість психотерапії може бути значною, що дозволяє пацієнтам глибше дослідж…" at bounding box center [343, 360] width 520 height 39
drag, startPoint x: 23, startPoint y: 265, endPoint x: 50, endPoint y: 256, distance: 28.4
click at [22, 265] on div at bounding box center [17, 270] width 70 height 36
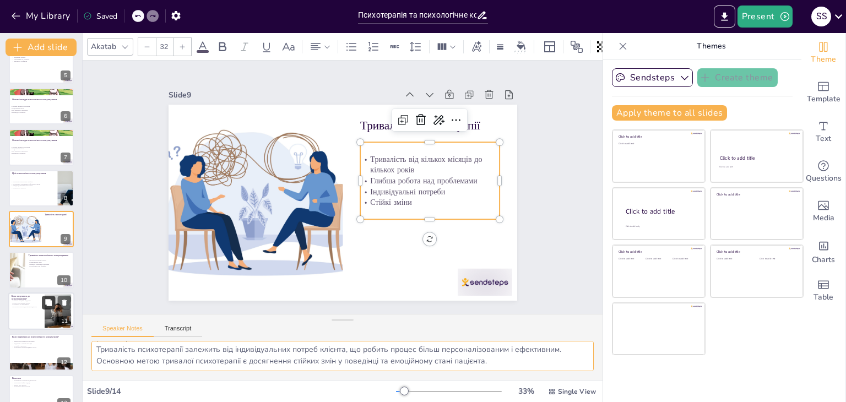
type textarea "Loremipsumdolorsit ametconsectetu adipiscingelit seddoe temp incididun utl etd,…"
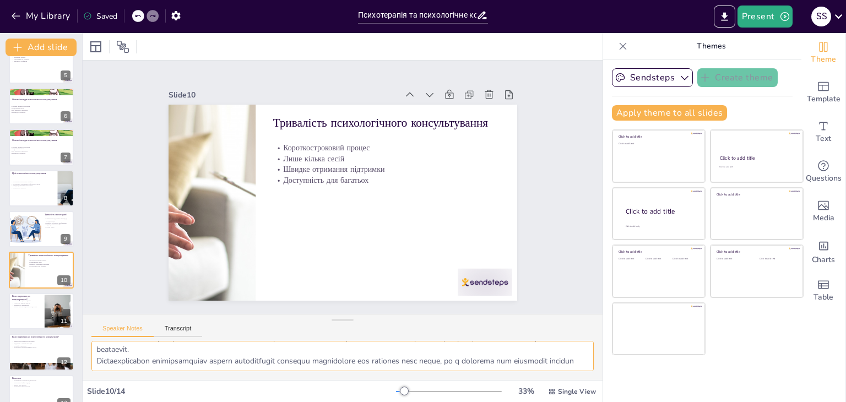
scroll to position [223, 0]
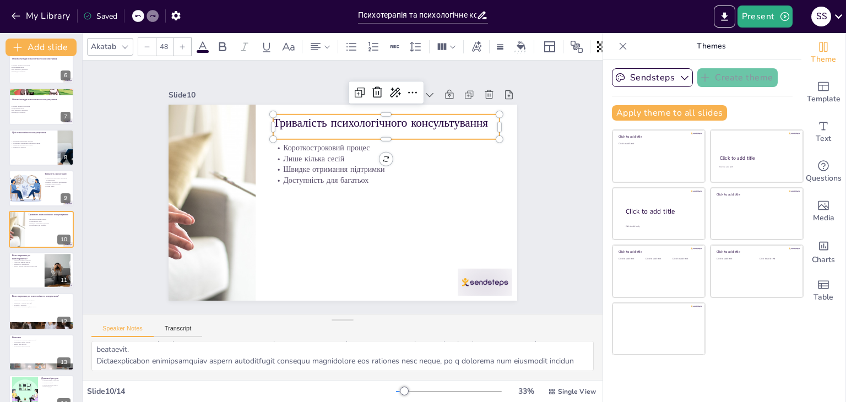
click at [321, 125] on p "Тривалість психологічного консультування" at bounding box center [386, 123] width 226 height 17
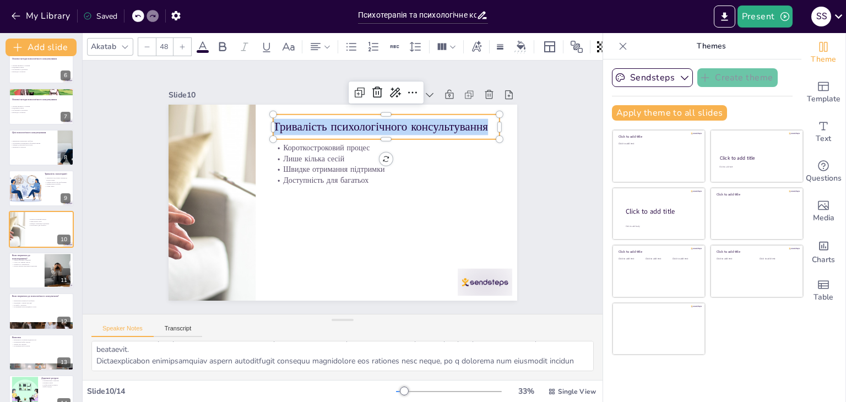
drag, startPoint x: 480, startPoint y: 123, endPoint x: 267, endPoint y: 119, distance: 213.2
click at [273, 119] on p "Тривалість психологічного консультування" at bounding box center [386, 127] width 226 height 17
copy p "Тривалість психологічного консультування"
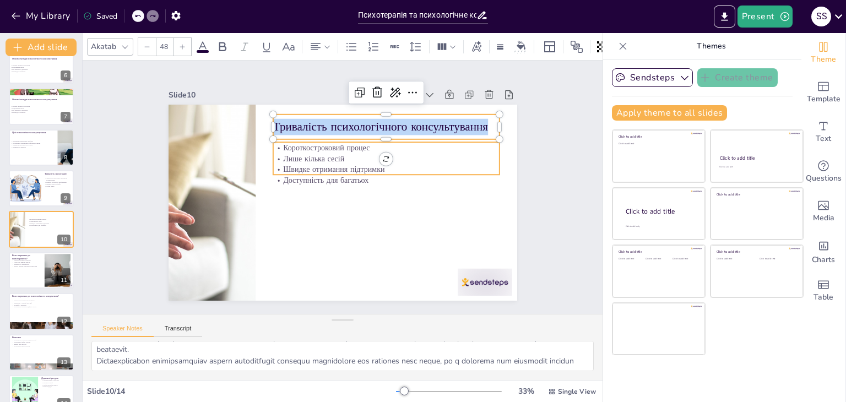
click at [320, 148] on p "Короткостроковий процес" at bounding box center [386, 147] width 226 height 11
type input "32"
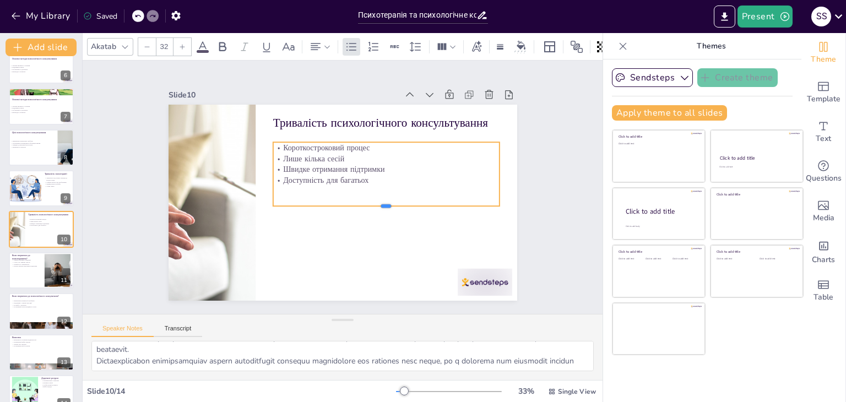
click at [376, 207] on div at bounding box center [386, 211] width 226 height 9
click at [360, 175] on p "Доступність для багатьох" at bounding box center [386, 180] width 226 height 11
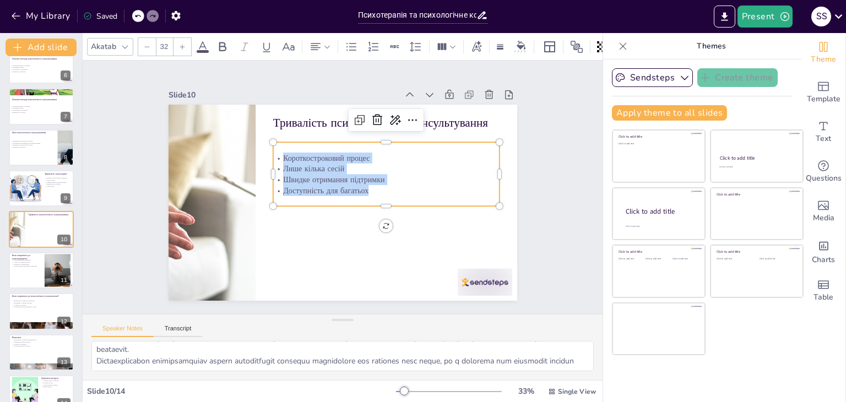
drag, startPoint x: 361, startPoint y: 188, endPoint x: 275, endPoint y: 154, distance: 93.0
click at [275, 154] on div "Короткостроковий процес Лише кілька сесій Швидке отримання підтримки Доступніст…" at bounding box center [386, 175] width 226 height 44
copy div "Короткостроковий процес Лише кілька сесій Швидке отримання підтримки Доступніст…"
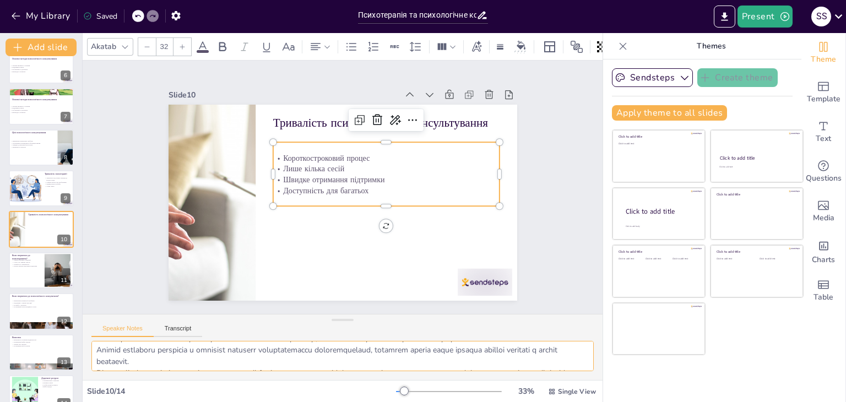
scroll to position [60, 0]
drag, startPoint x: 93, startPoint y: 346, endPoint x: 240, endPoint y: 378, distance: 151.1
click at [240, 378] on div at bounding box center [343, 360] width 520 height 39
click at [27, 277] on div at bounding box center [41, 270] width 66 height 37
type textarea "Якщо ви відчуваєте тривалі емоційні труднощі, це може бути знаком того, що вам …"
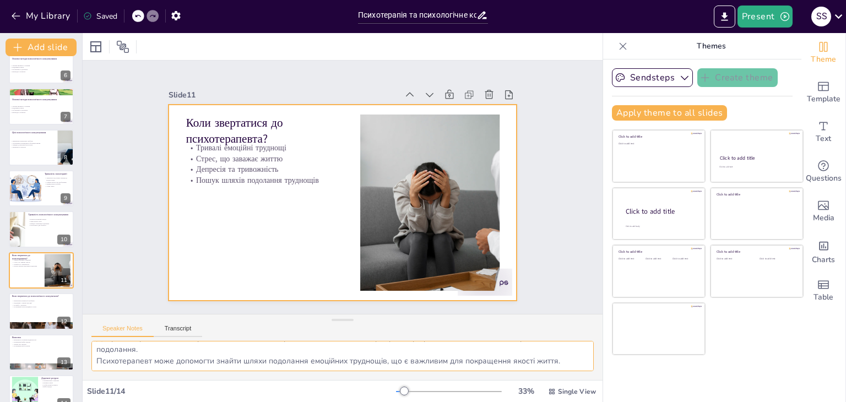
scroll to position [241, 0]
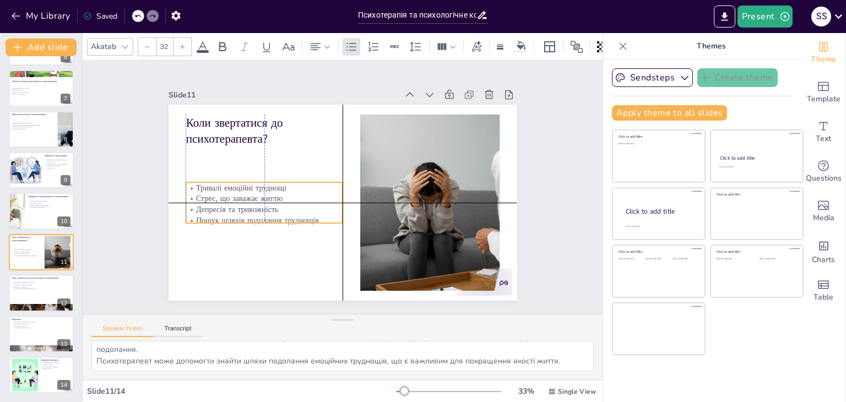
drag, startPoint x: 221, startPoint y: 160, endPoint x: 220, endPoint y: 192, distance: 31.4
click at [219, 204] on p "Депресія та тривожність" at bounding box center [264, 209] width 157 height 11
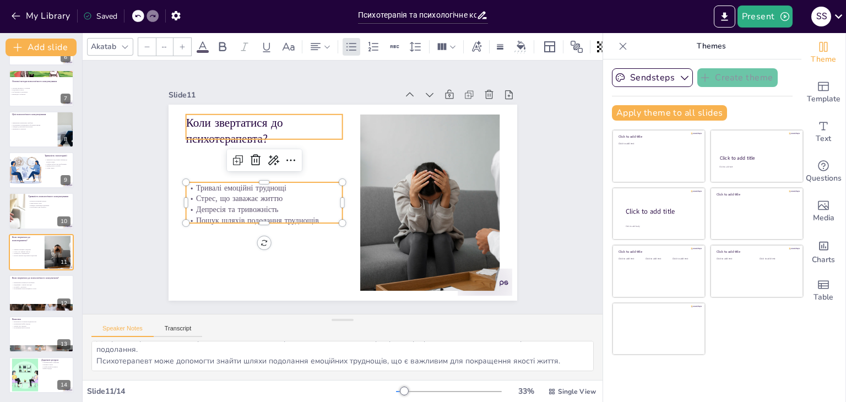
type input "48"
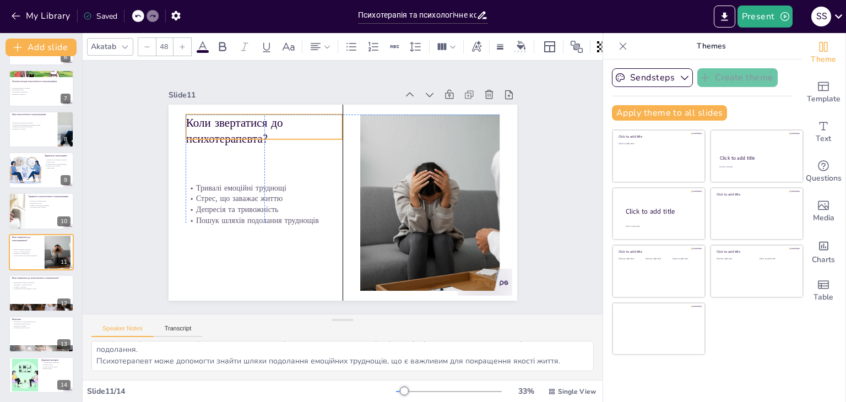
click at [262, 124] on p "Коли звертатися до психотерапевта?" at bounding box center [264, 131] width 157 height 33
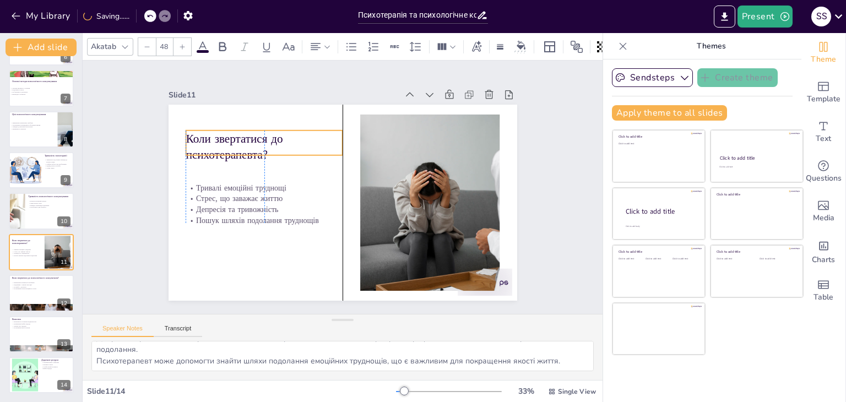
drag, startPoint x: 256, startPoint y: 134, endPoint x: 255, endPoint y: 149, distance: 14.3
click at [255, 149] on p "Коли звертатися до психотерапевта?" at bounding box center [264, 147] width 157 height 33
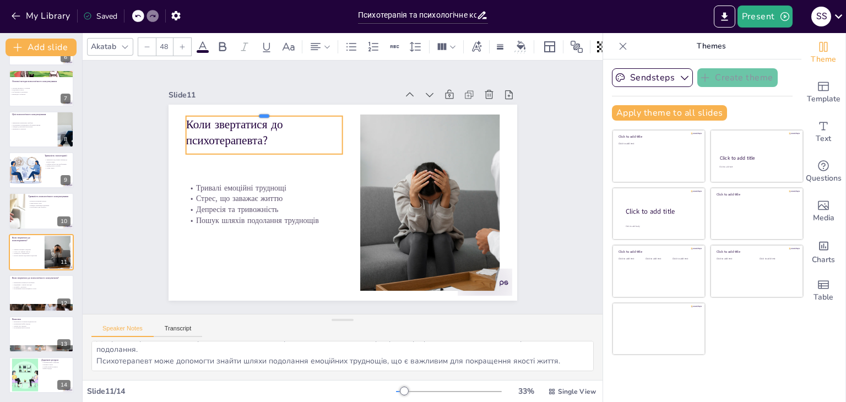
drag, startPoint x: 255, startPoint y: 124, endPoint x: 254, endPoint y: 109, distance: 14.9
click at [254, 109] on div at bounding box center [264, 111] width 157 height 9
click at [266, 139] on p "Коли звертатися до психотерапевта?" at bounding box center [264, 131] width 157 height 33
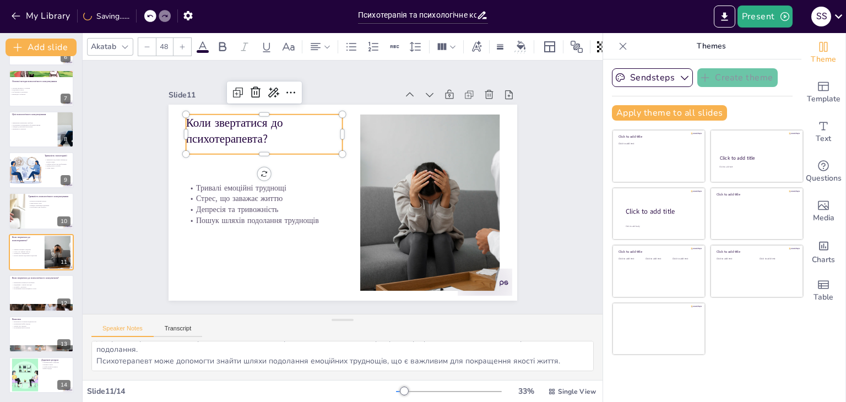
click at [264, 136] on p "Коли звертатися до психотерапевта?" at bounding box center [264, 131] width 157 height 33
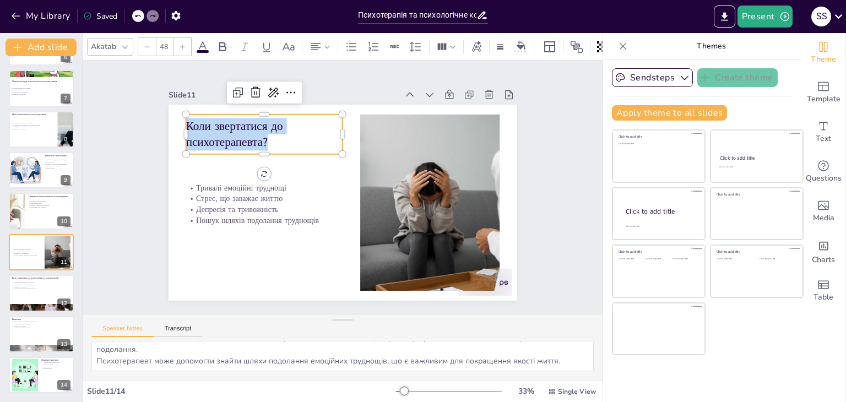
drag, startPoint x: 264, startPoint y: 136, endPoint x: 181, endPoint y: 121, distance: 85.0
click at [186, 121] on p "Коли звертатися до психотерапевта?" at bounding box center [264, 134] width 157 height 33
copy p "Коли звертатися до психотерапевта?"
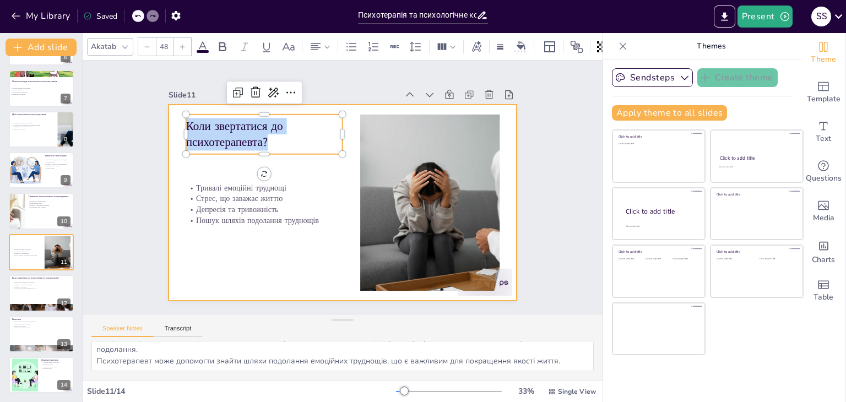
click at [221, 223] on div at bounding box center [343, 203] width 349 height 196
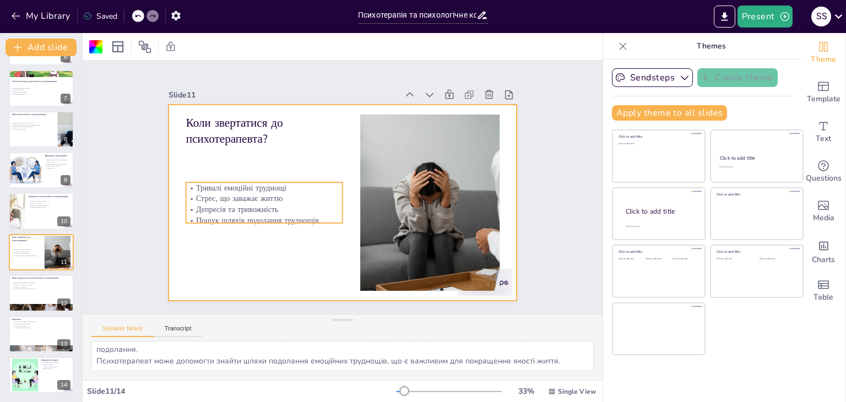
click at [221, 204] on p "Депресія та тривожність" at bounding box center [264, 209] width 157 height 11
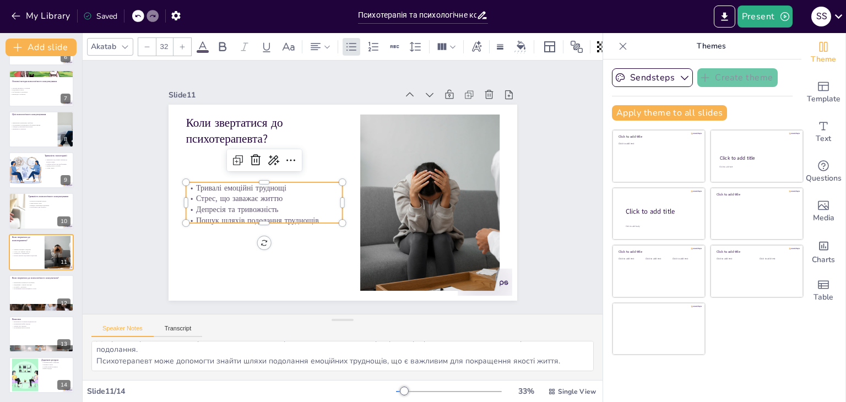
click at [187, 183] on p "Тривалі емоційні труднощі" at bounding box center [264, 187] width 157 height 11
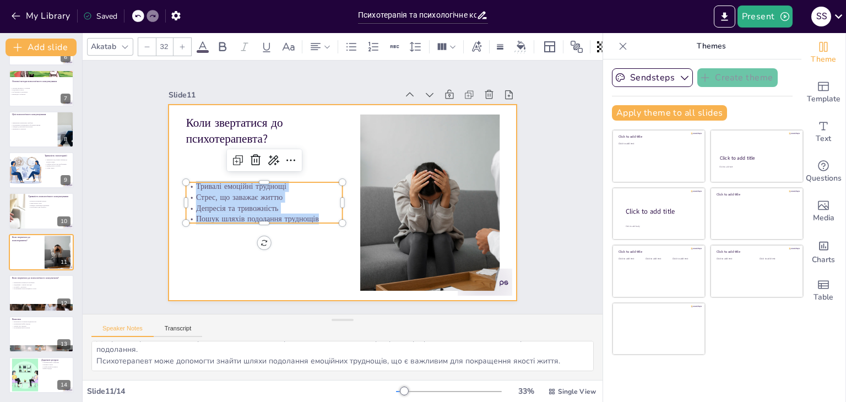
drag, startPoint x: 187, startPoint y: 183, endPoint x: 307, endPoint y: 225, distance: 127.0
click at [307, 225] on div "Коли звертатися до психотерапевта? Тривалі емоційні труднощі Стрес, що заважає …" at bounding box center [343, 203] width 349 height 196
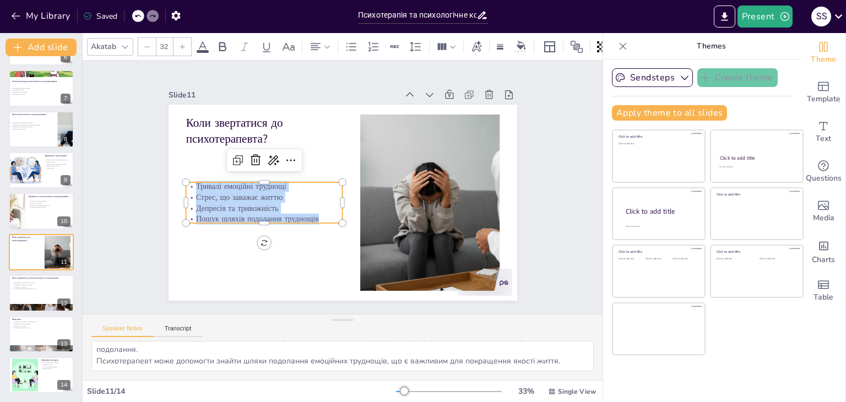
copy div "Тривалі емоційні труднощі Стрес, що заважає життю [PERSON_NAME] та тривожність …"
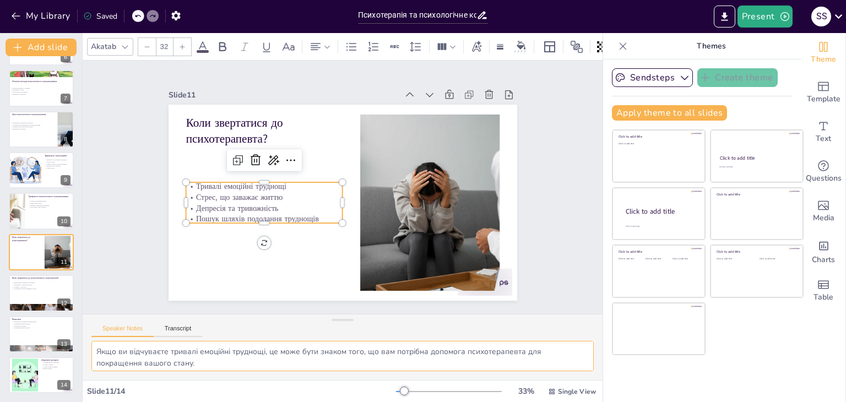
scroll to position [60, 0]
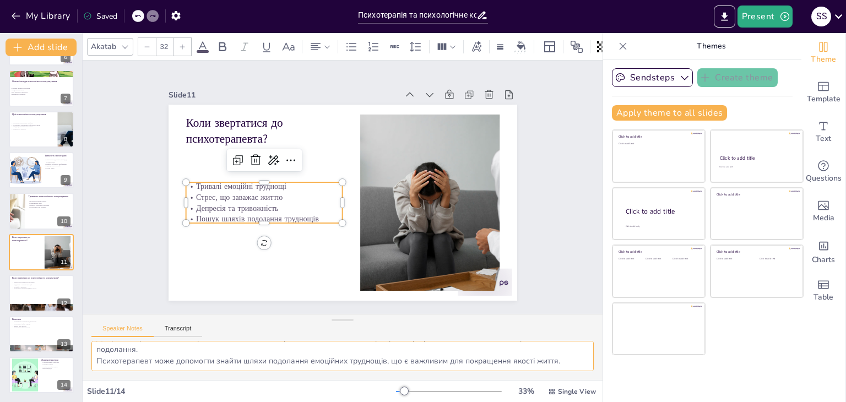
drag, startPoint x: 97, startPoint y: 353, endPoint x: 557, endPoint y: 381, distance: 461.4
click at [557, 381] on div "Akatab 32 Slide 1 Психотерапія та психологічне консультування: ключові відмінно…" at bounding box center [343, 217] width 520 height 369
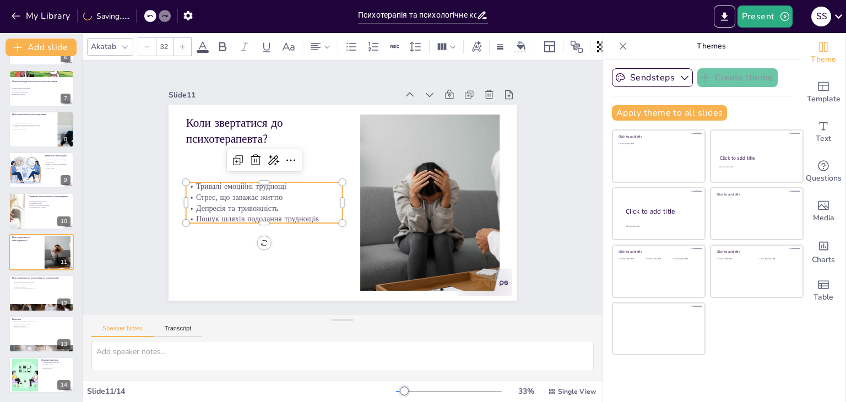
click at [150, 18] on div at bounding box center [157, 16] width 26 height 12
click at [137, 14] on icon at bounding box center [137, 16] width 7 height 7
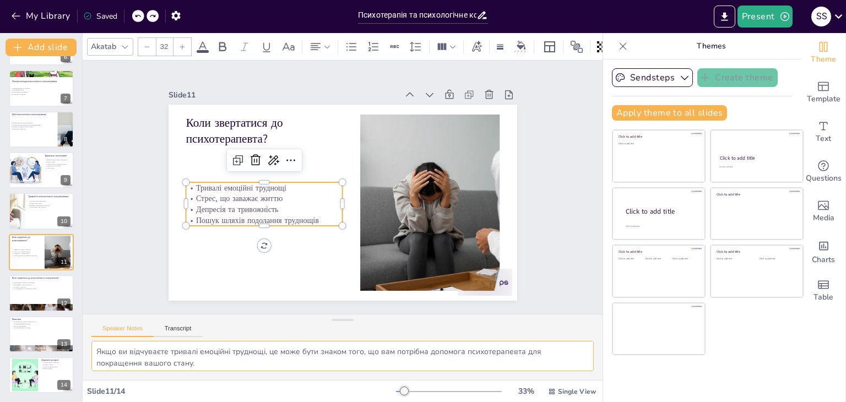
scroll to position [60, 0]
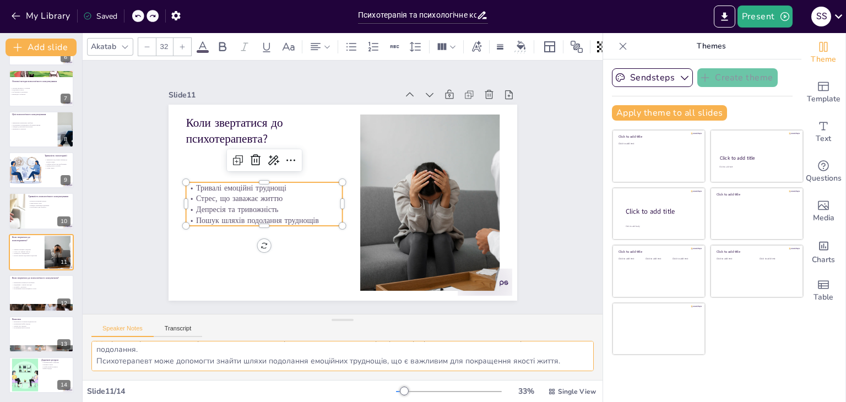
drag, startPoint x: 96, startPoint y: 349, endPoint x: 555, endPoint y: 362, distance: 459.1
click at [555, 362] on textarea "Якщо ви відчуваєте тривалі емоційні труднощі, це може бути знаком того, що вам …" at bounding box center [342, 356] width 502 height 30
click at [63, 285] on icon at bounding box center [64, 284] width 4 height 6
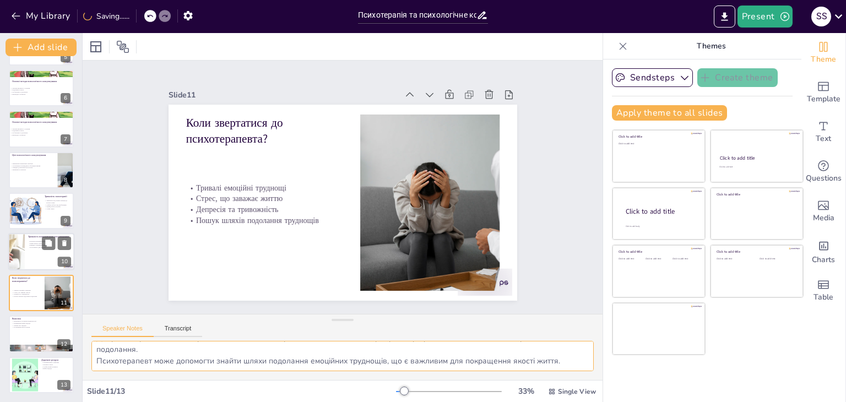
click at [26, 246] on div at bounding box center [41, 252] width 66 height 37
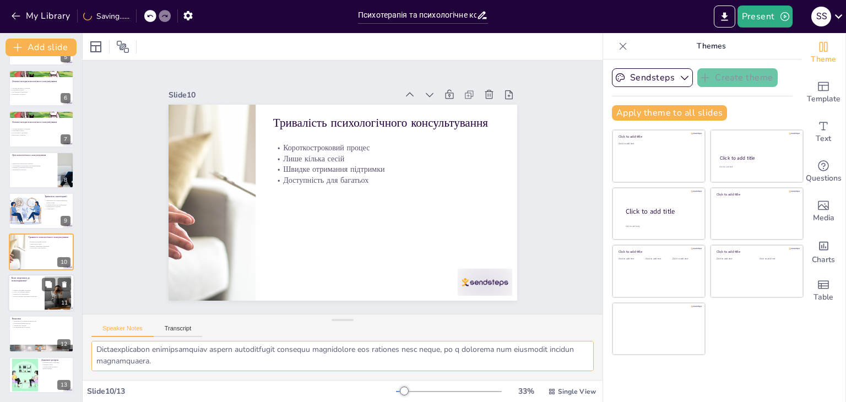
click at [26, 287] on div at bounding box center [41, 292] width 66 height 37
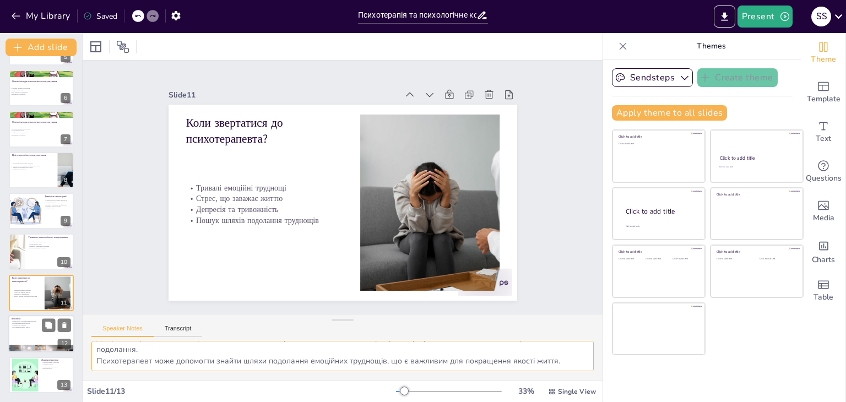
click at [26, 328] on div at bounding box center [41, 333] width 66 height 37
type textarea "Розуміння відмінностей між психотерапією та психологічним консультуванням є важ…"
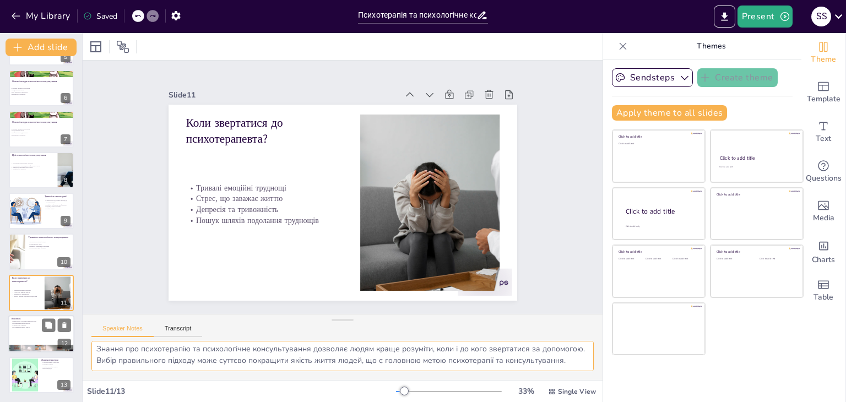
scroll to position [48, 0]
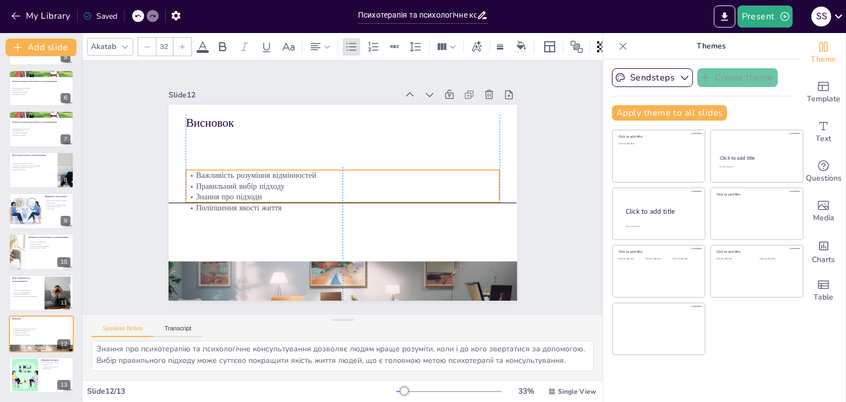
drag, startPoint x: 213, startPoint y: 146, endPoint x: 216, endPoint y: 182, distance: 36.5
click at [216, 182] on p "Правильний вибір підходу" at bounding box center [343, 186] width 314 height 11
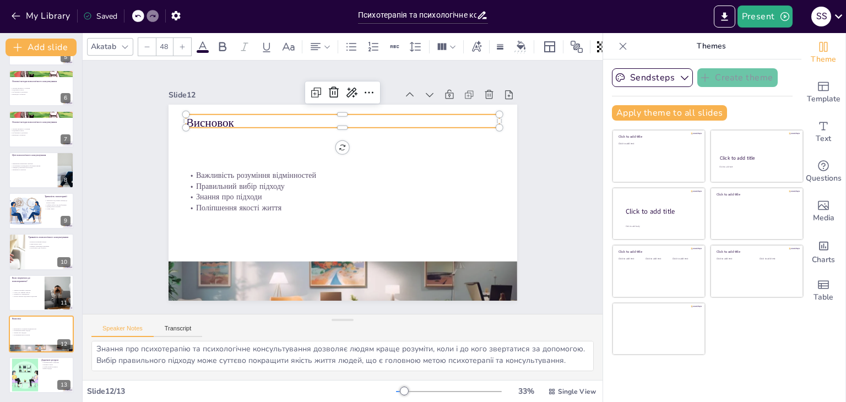
click at [214, 116] on p "Висновок" at bounding box center [343, 123] width 314 height 17
drag, startPoint x: 225, startPoint y: 117, endPoint x: 180, endPoint y: 120, distance: 45.2
click at [180, 120] on div "Важливість розуміння відмінностей Правильний вибір підходу Знання про підходи П…" at bounding box center [343, 203] width 349 height 196
copy p "Висновок"
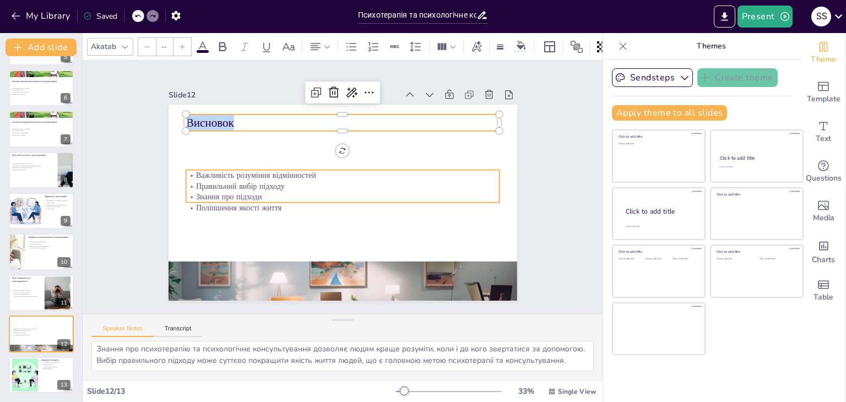
type input "32"
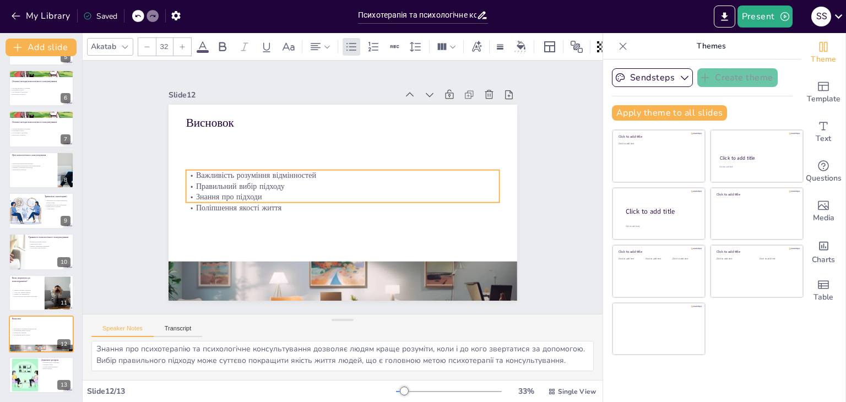
click at [203, 181] on p "Правильний вибір підходу" at bounding box center [343, 186] width 314 height 11
click at [187, 170] on p "Важливість розуміння відмінностей" at bounding box center [343, 175] width 314 height 11
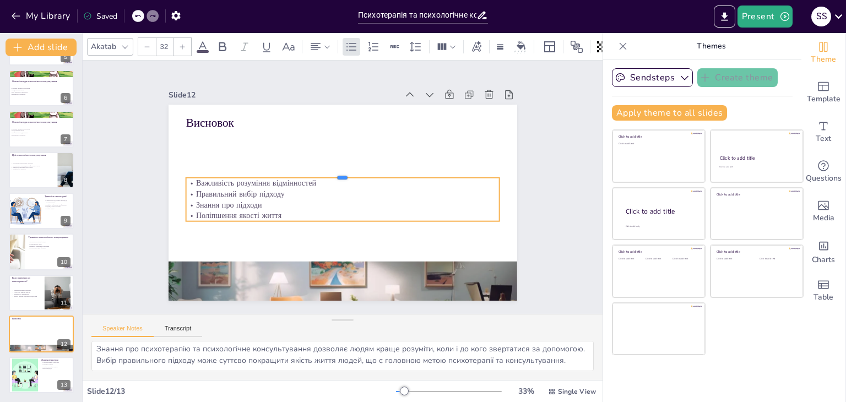
drag, startPoint x: 187, startPoint y: 165, endPoint x: 226, endPoint y: 176, distance: 40.1
click at [225, 176] on div at bounding box center [343, 173] width 314 height 9
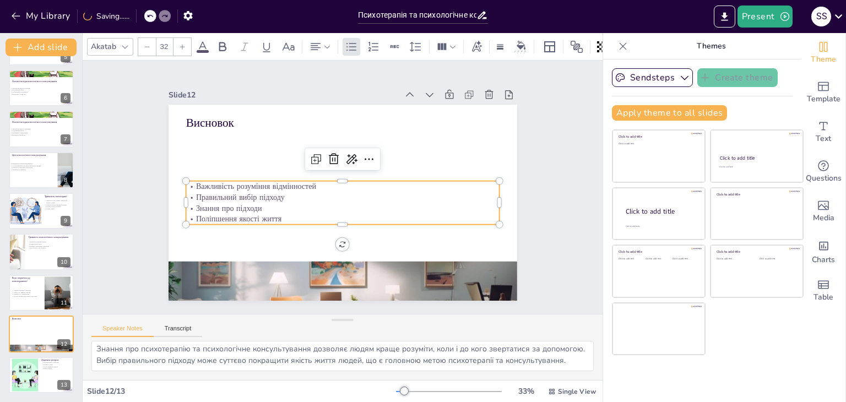
click at [186, 181] on p "Важливість розуміння відмінностей" at bounding box center [343, 186] width 314 height 11
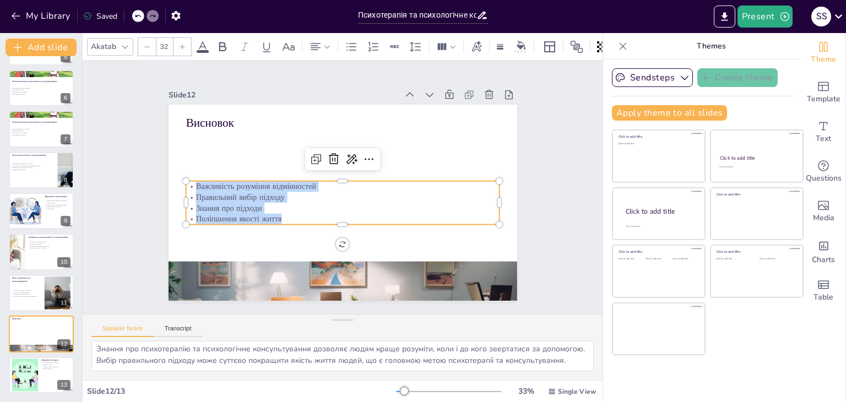
drag, startPoint x: 185, startPoint y: 181, endPoint x: 280, endPoint y: 210, distance: 99.5
click at [283, 214] on div "Важливість розуміння відмінностей Правильний вибір підходу Знання про підходи П…" at bounding box center [343, 203] width 314 height 44
copy div "Важливість розуміння відмінностей Правильний вибір підходу Знання про підходи П…"
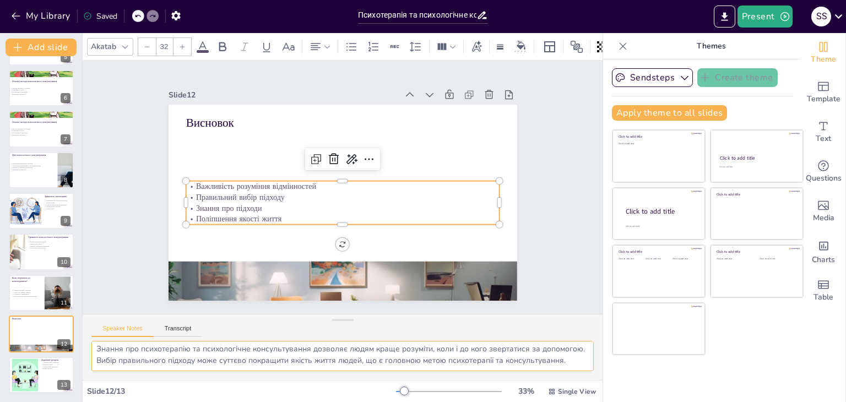
drag, startPoint x: 94, startPoint y: 347, endPoint x: 567, endPoint y: 356, distance: 473.3
click at [567, 356] on textarea "Розуміння відмінностей між психотерапією та психологічним консультуванням є важ…" at bounding box center [342, 356] width 502 height 30
click at [31, 382] on div at bounding box center [25, 375] width 69 height 34
type textarea "Ознайомлення з книгами про психотерапію та психологічне консультування може доп…"
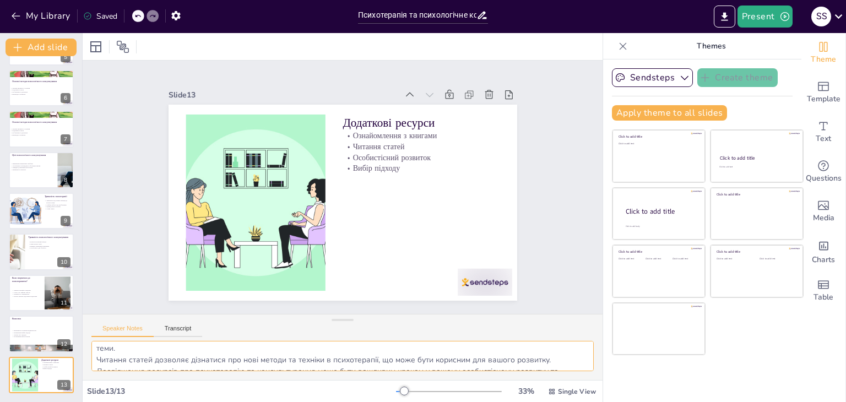
scroll to position [0, 0]
